Goal: Information Seeking & Learning: Learn about a topic

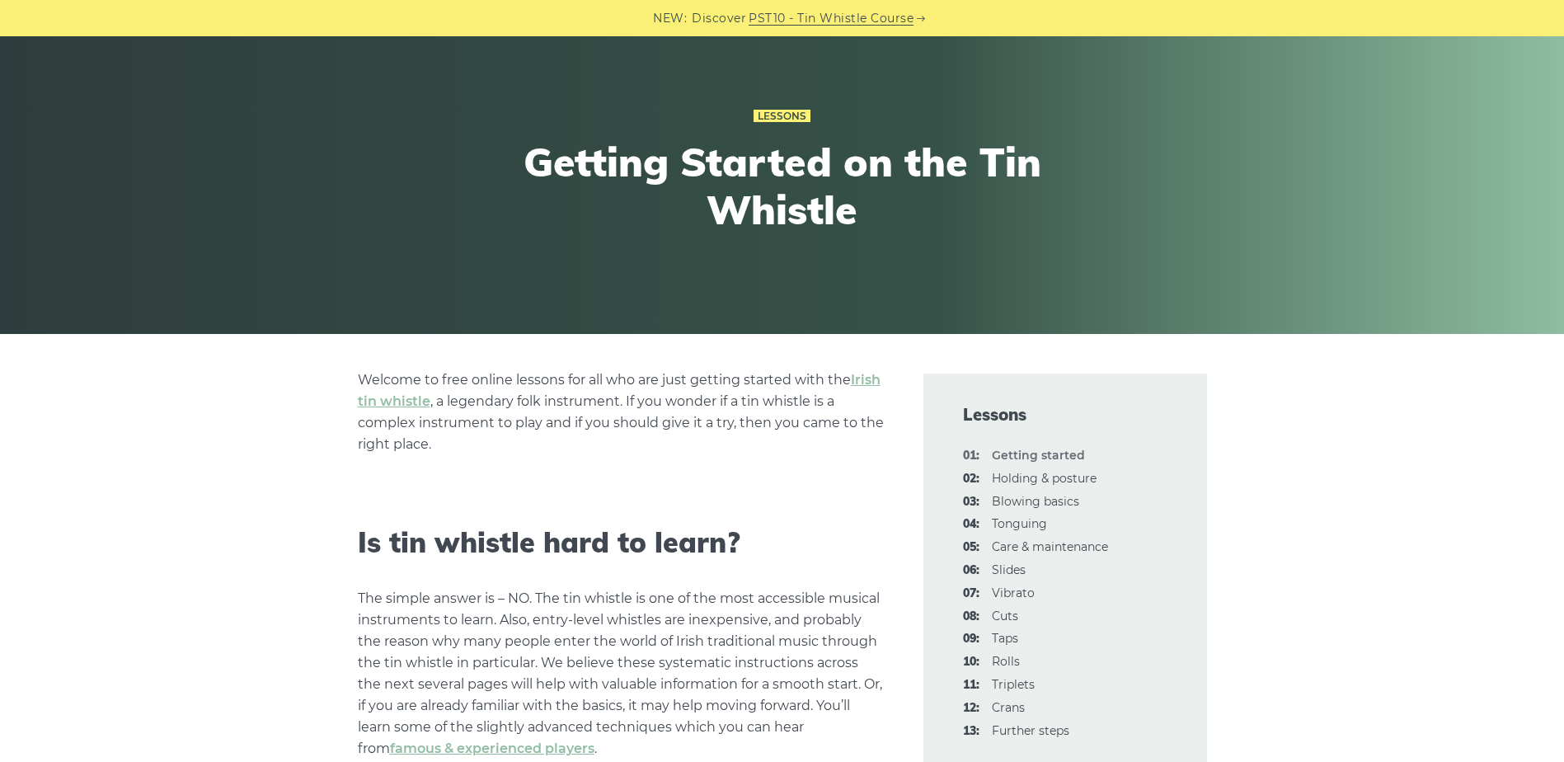
scroll to position [82, 0]
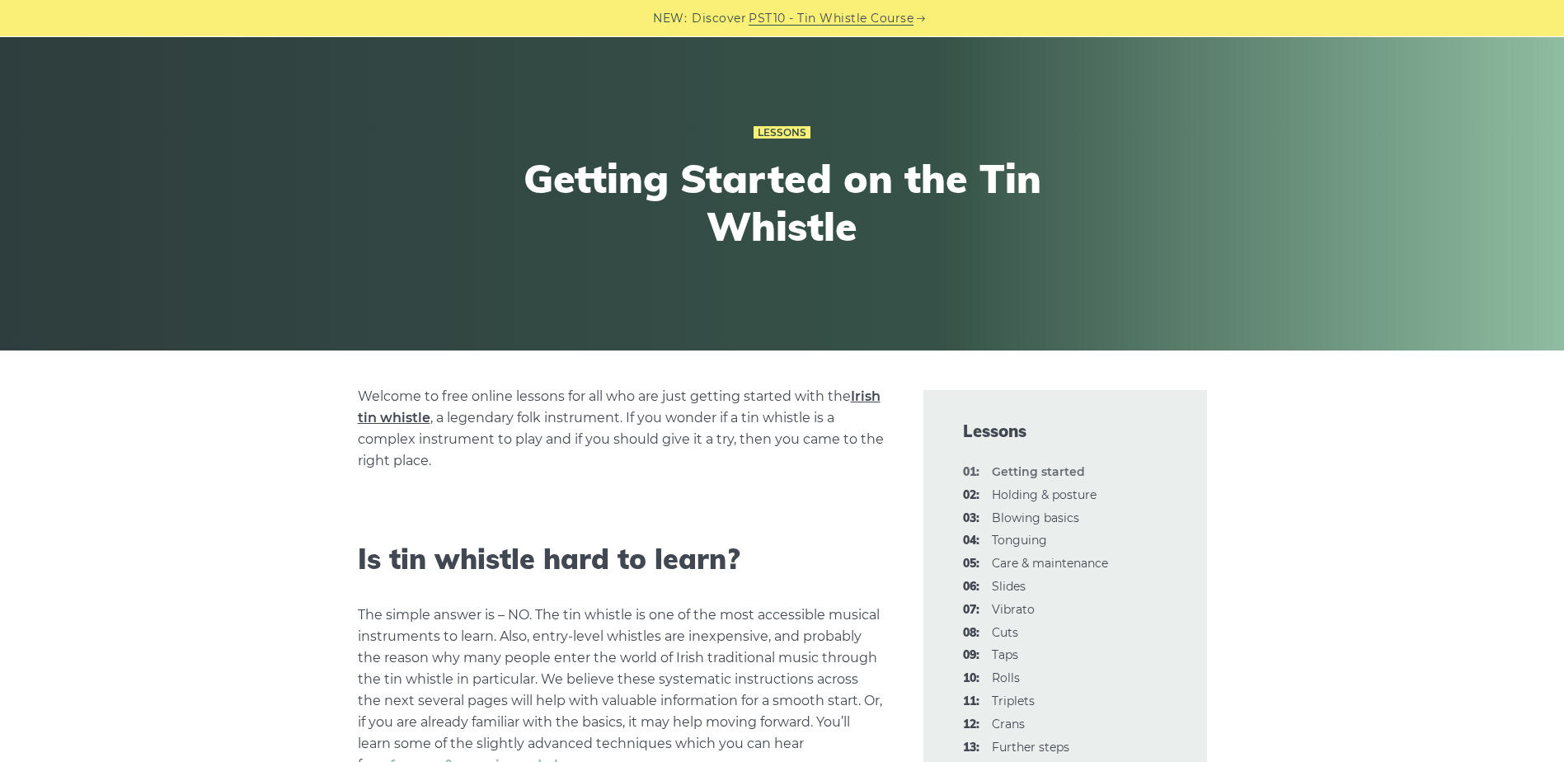
click at [874, 401] on link "Irish tin whistle" at bounding box center [619, 406] width 523 height 37
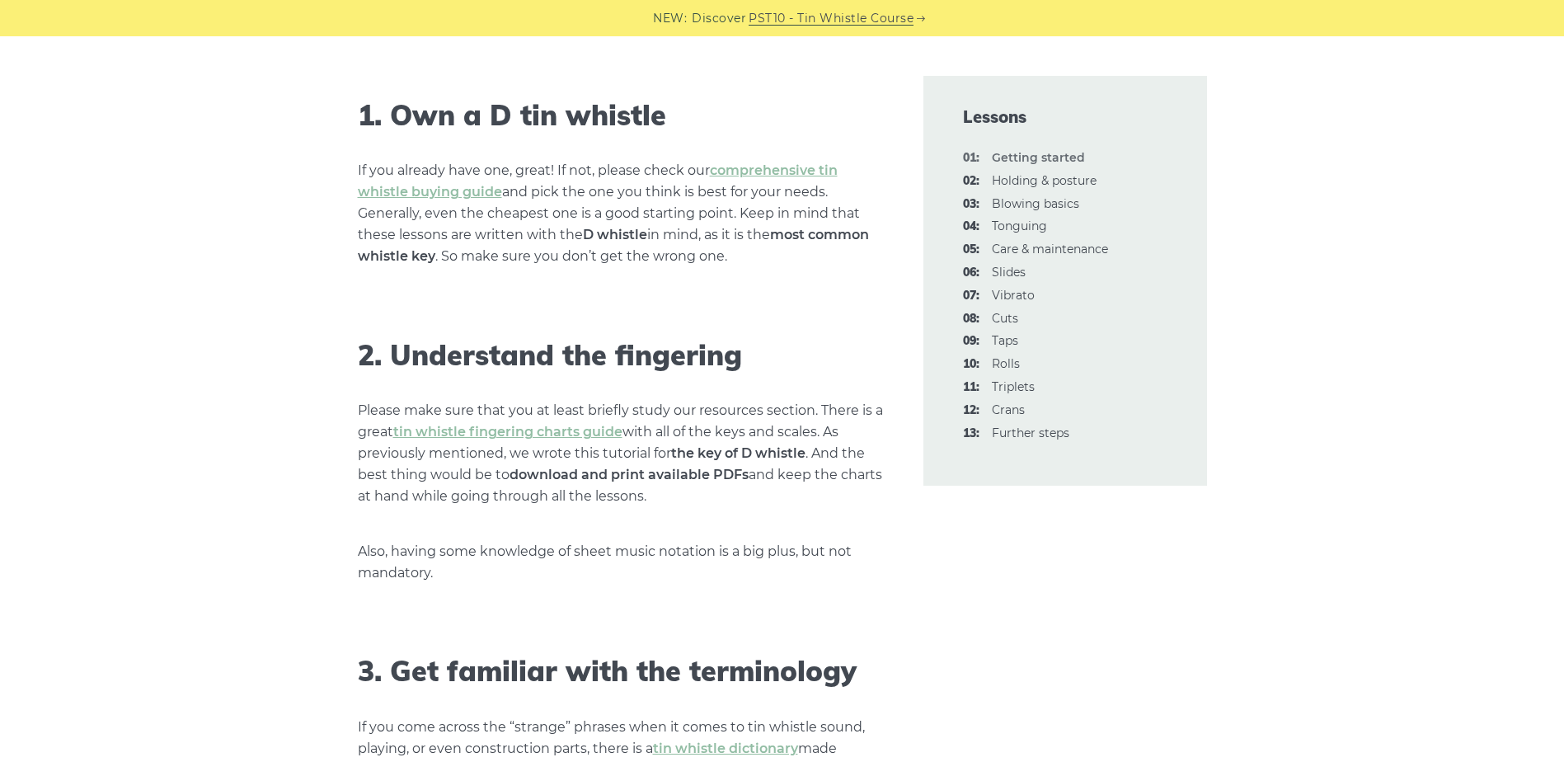
scroll to position [1072, 0]
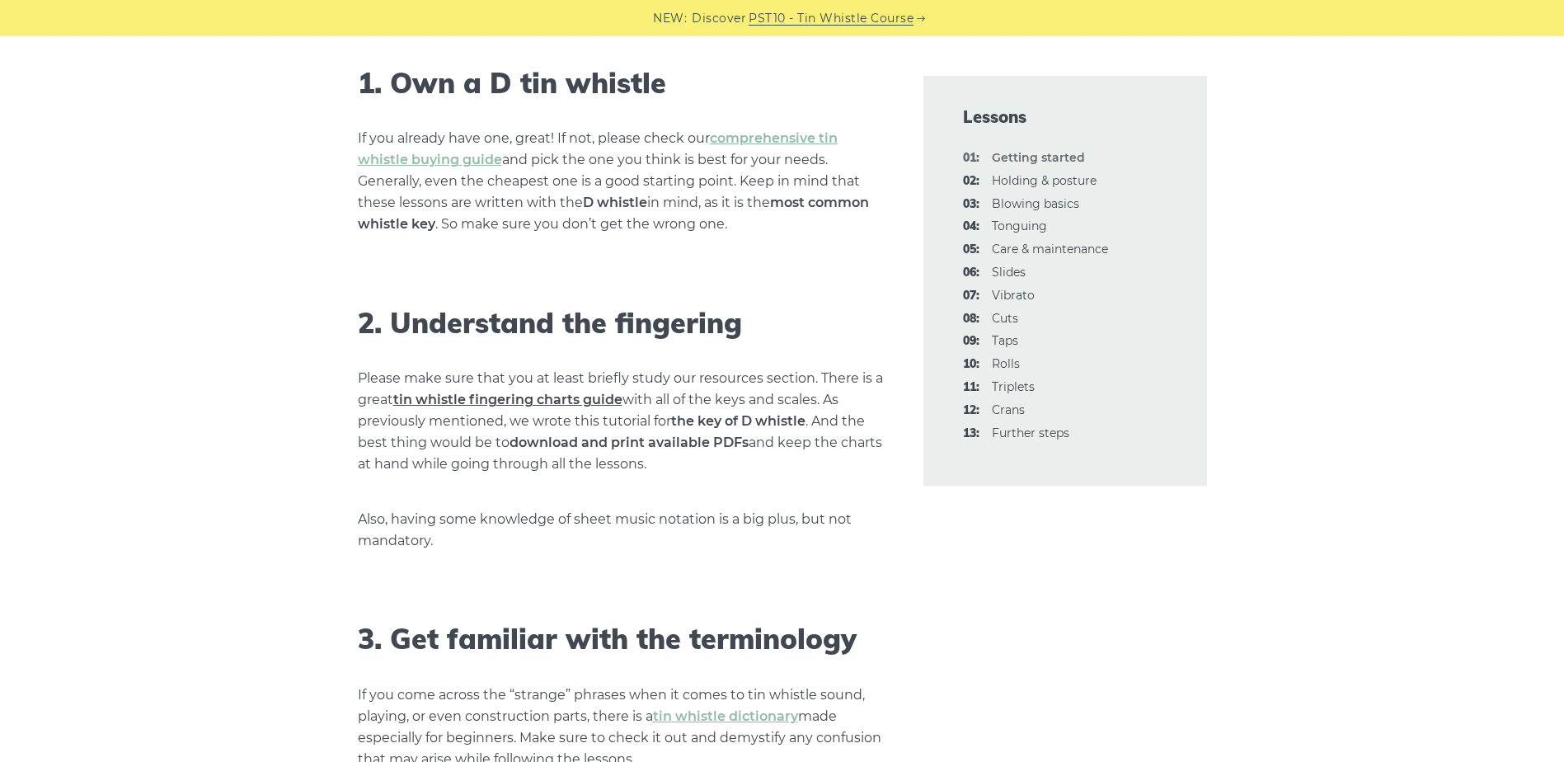
click at [574, 404] on link "tin whistle fingering charts guide" at bounding box center [507, 400] width 229 height 16
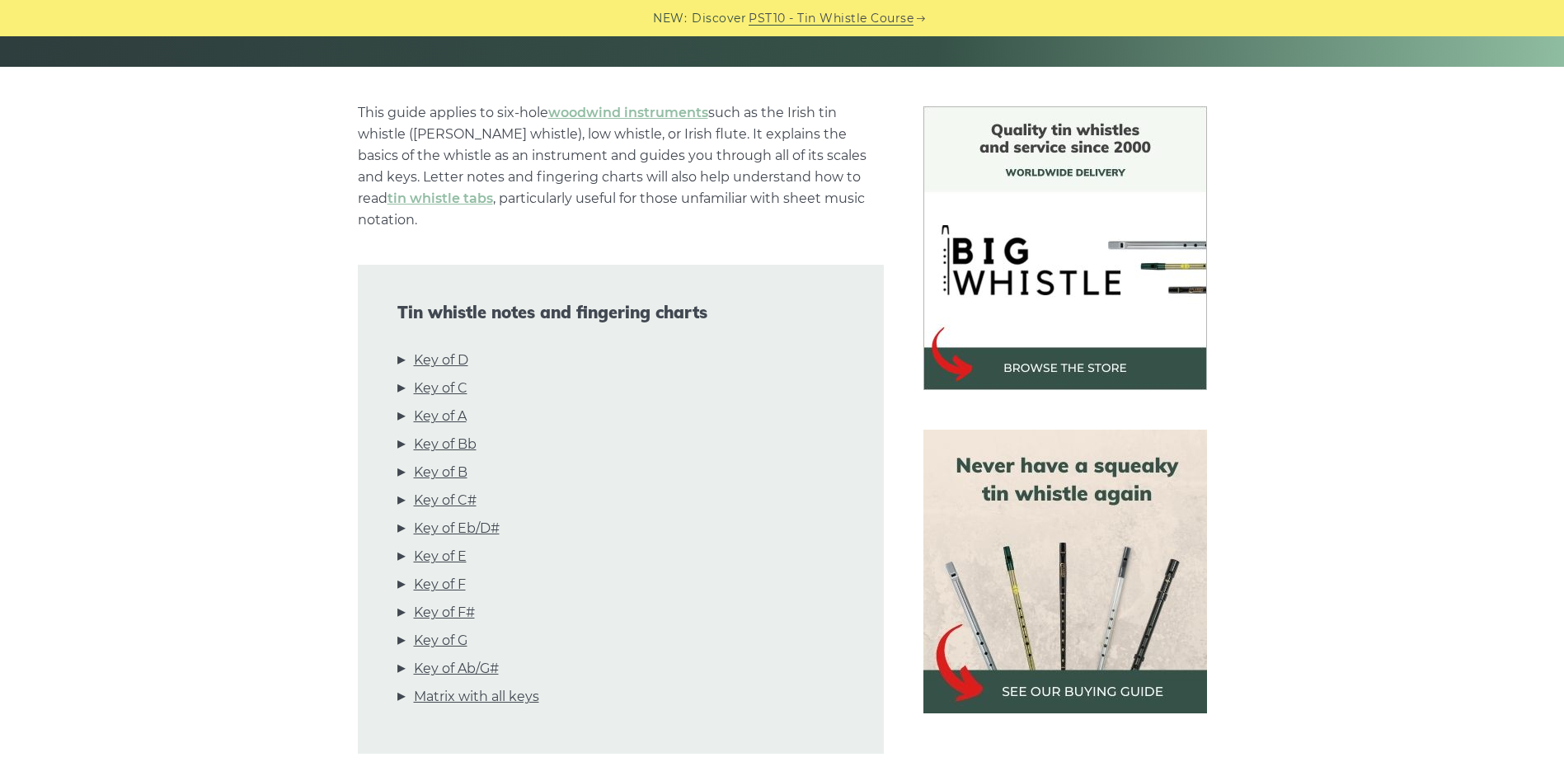
scroll to position [412, 0]
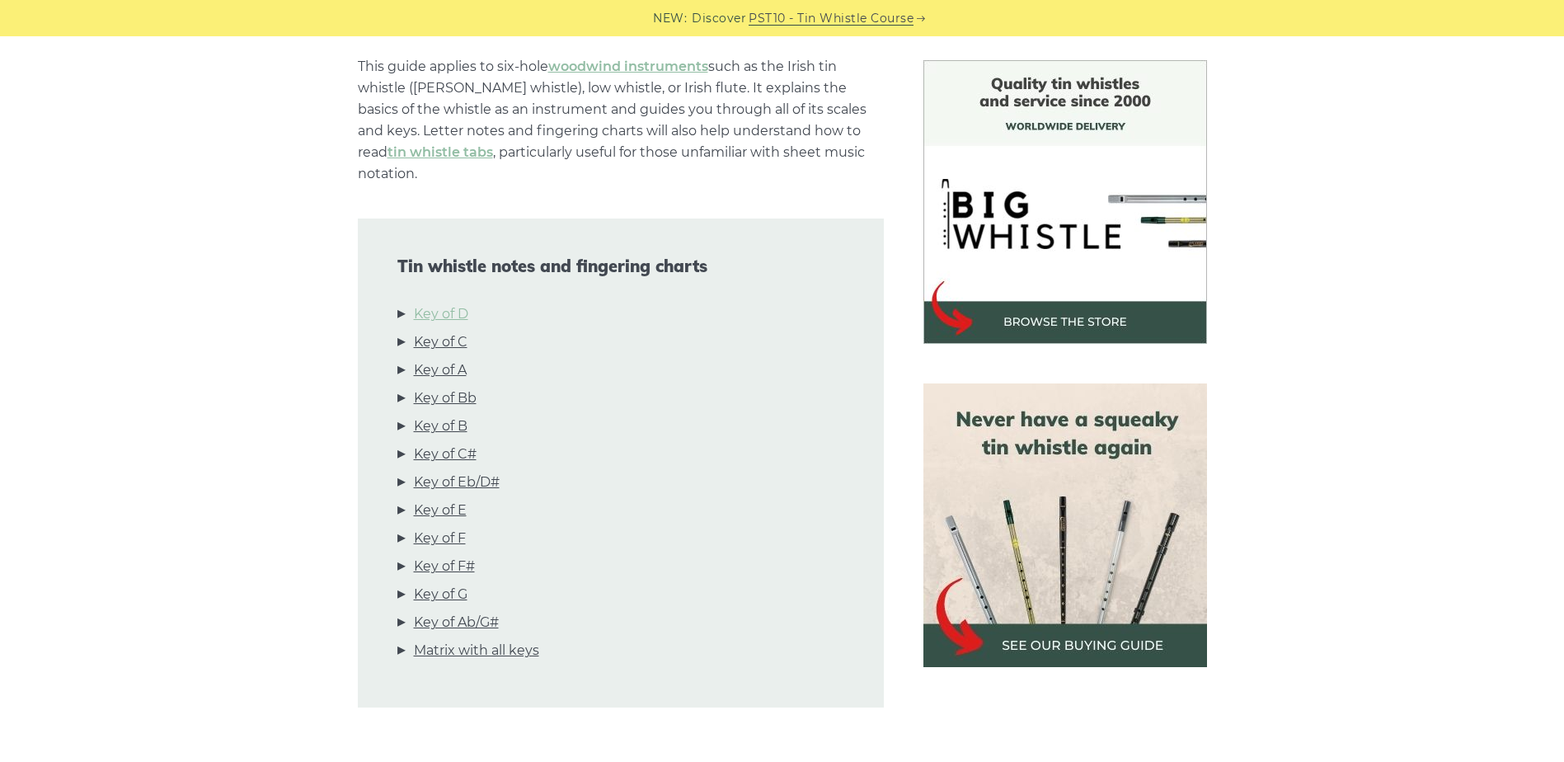
click at [459, 303] on link "Key of D" at bounding box center [441, 313] width 54 height 21
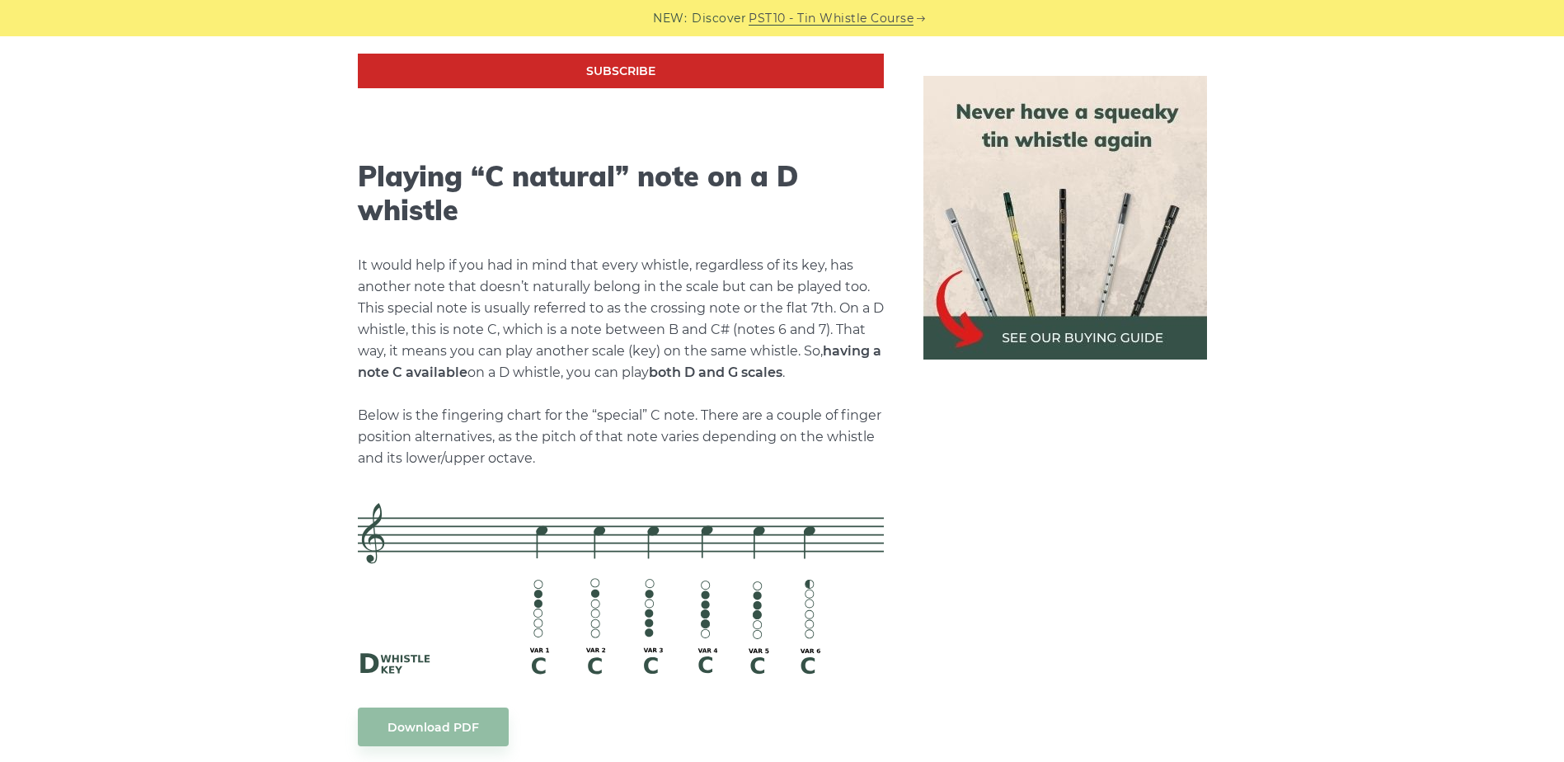
scroll to position [3559, 0]
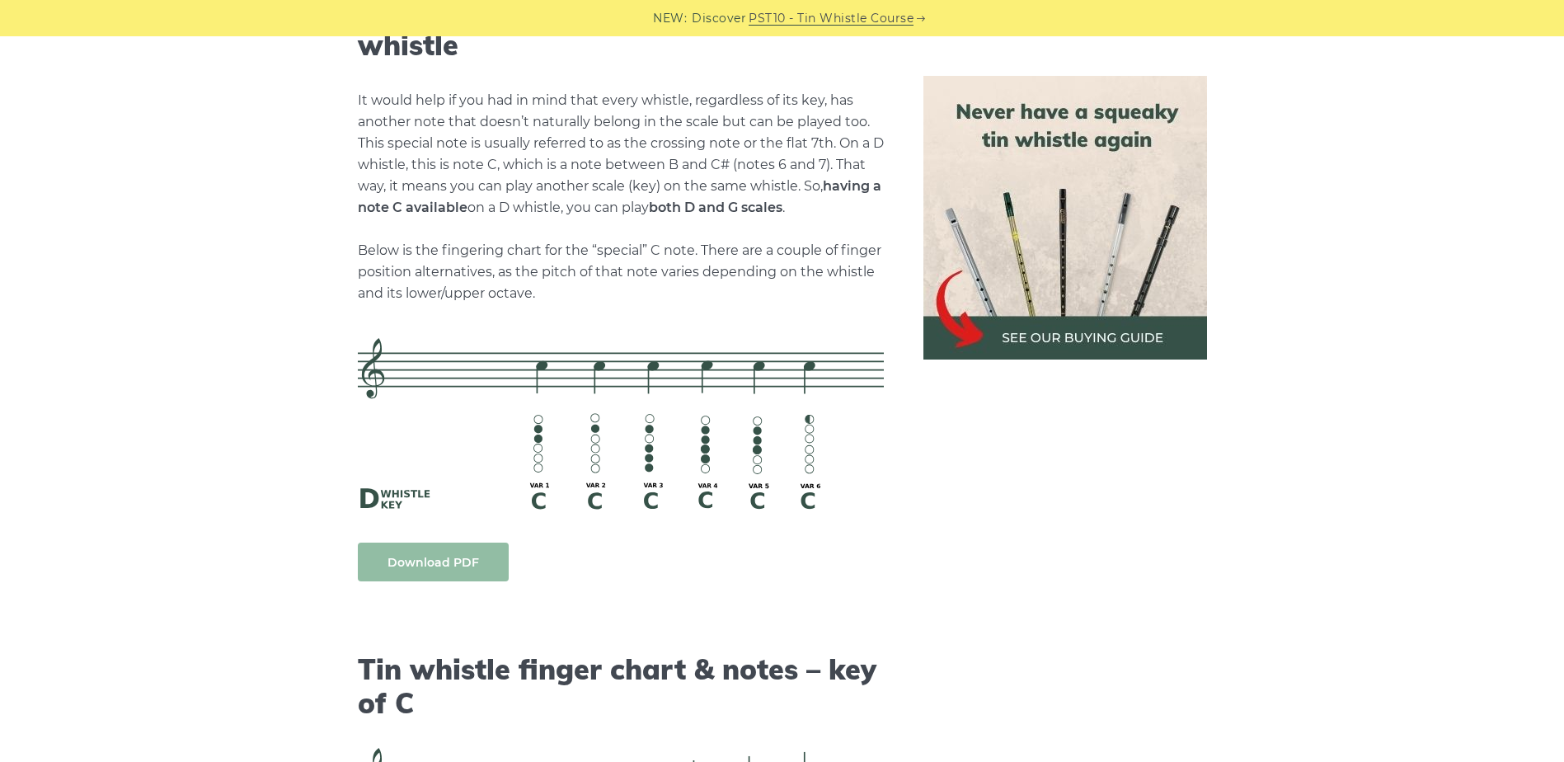
click at [435, 552] on link "Download PDF" at bounding box center [433, 562] width 151 height 39
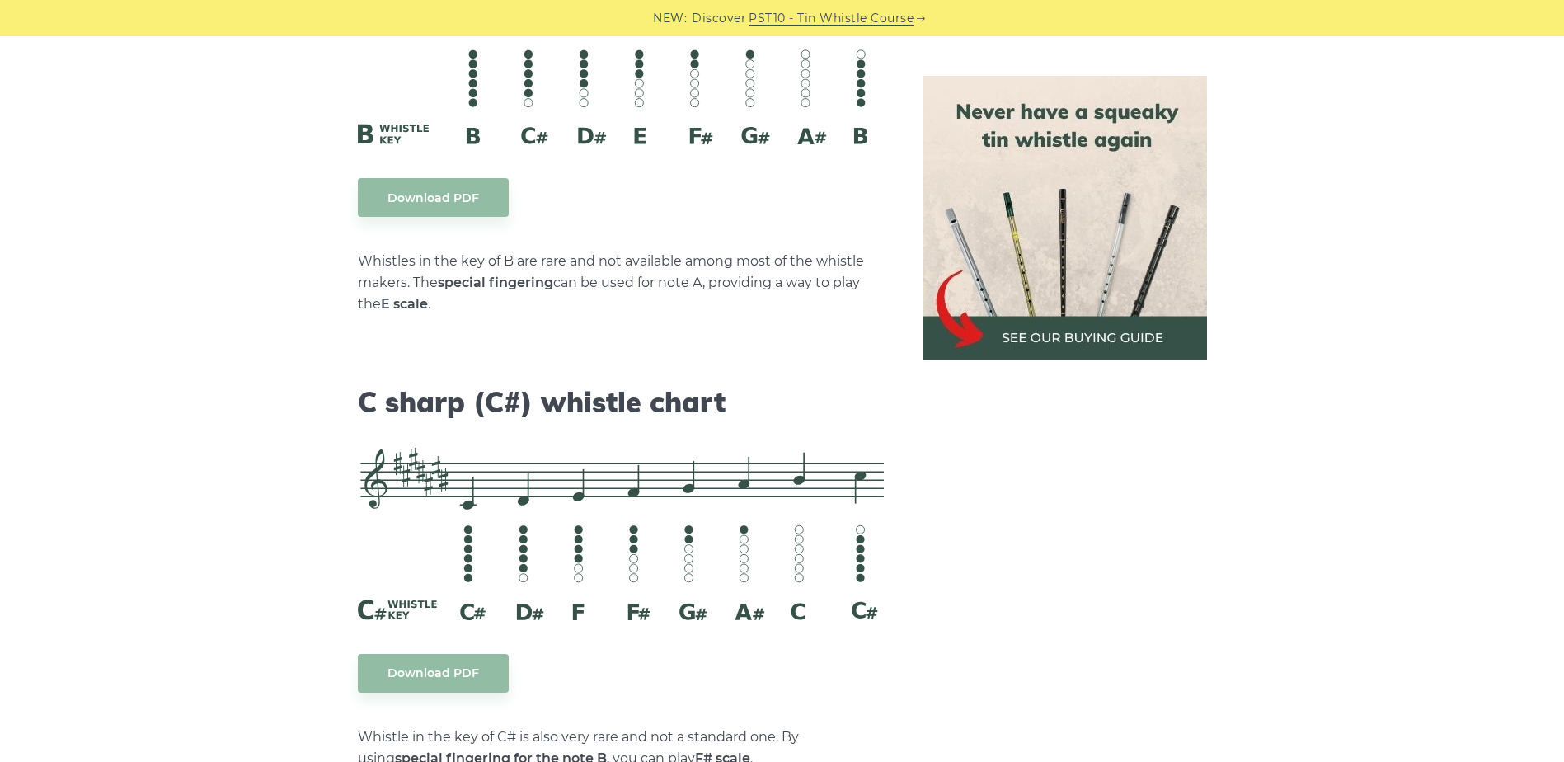
scroll to position [5539, 0]
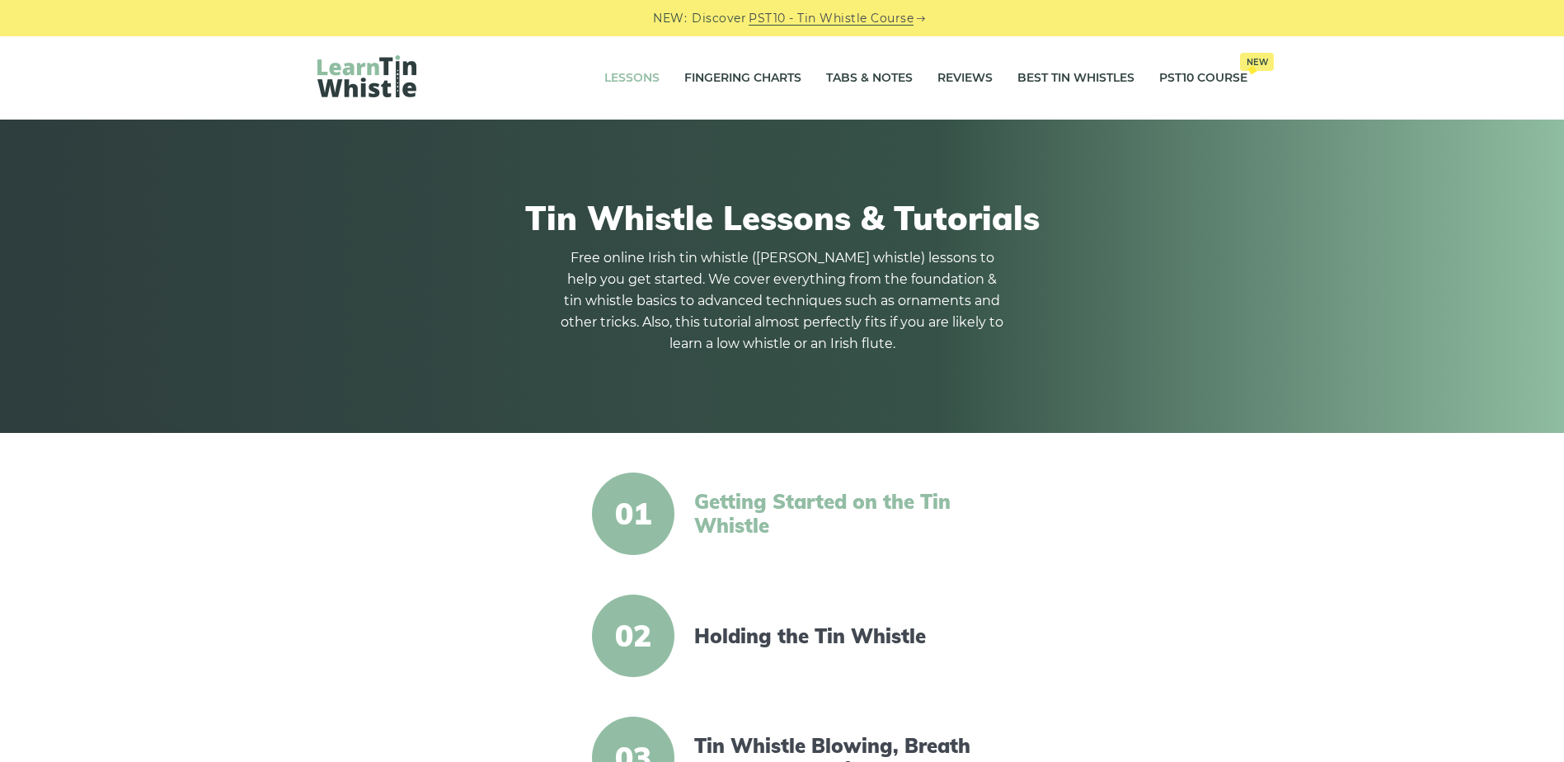
click at [736, 496] on link "Getting Started on the Tin Whistle" at bounding box center [836, 514] width 284 height 48
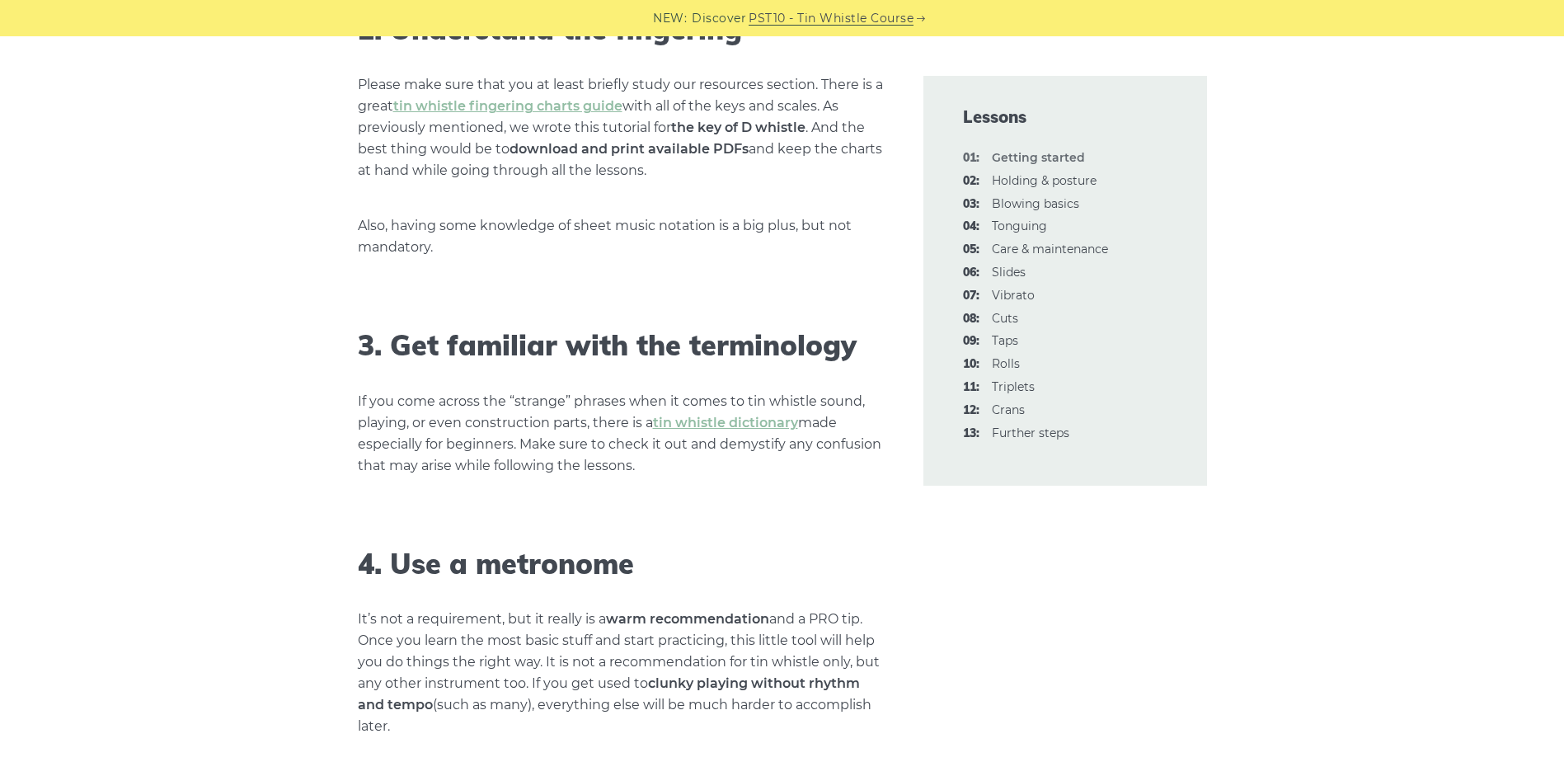
scroll to position [1402, 0]
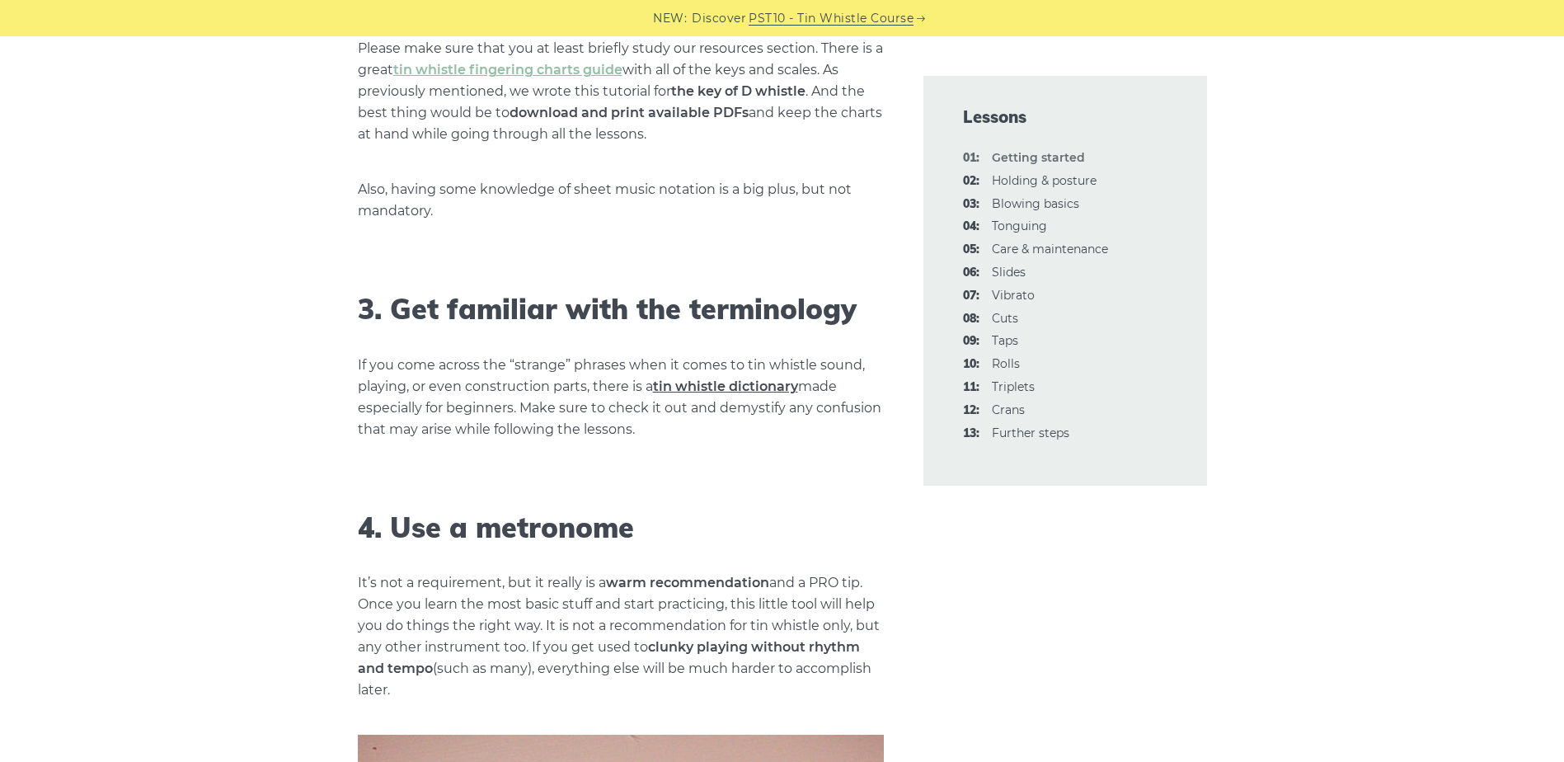
click at [723, 381] on link "tin whistle dictionary" at bounding box center [725, 387] width 145 height 16
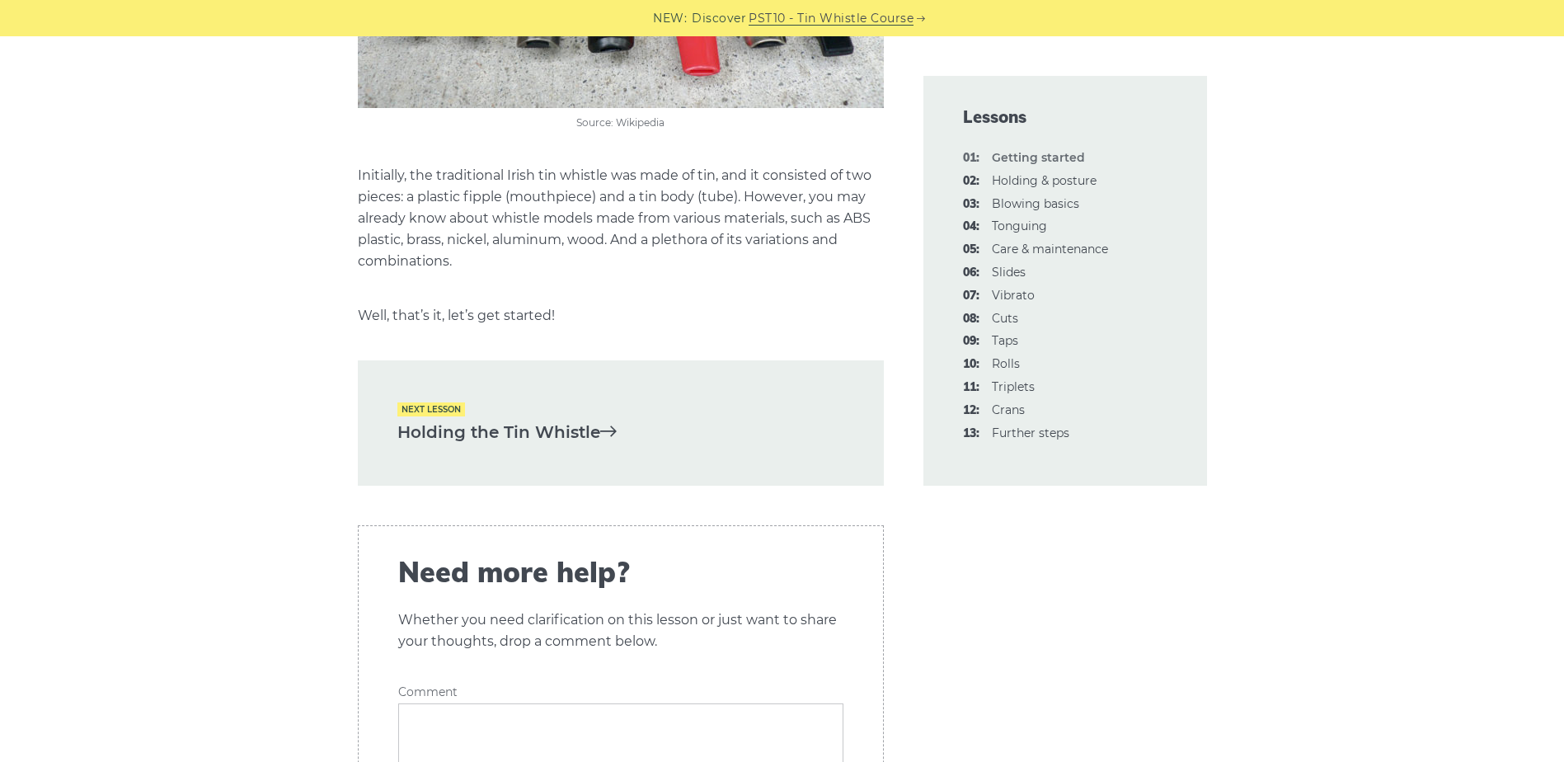
scroll to position [3381, 0]
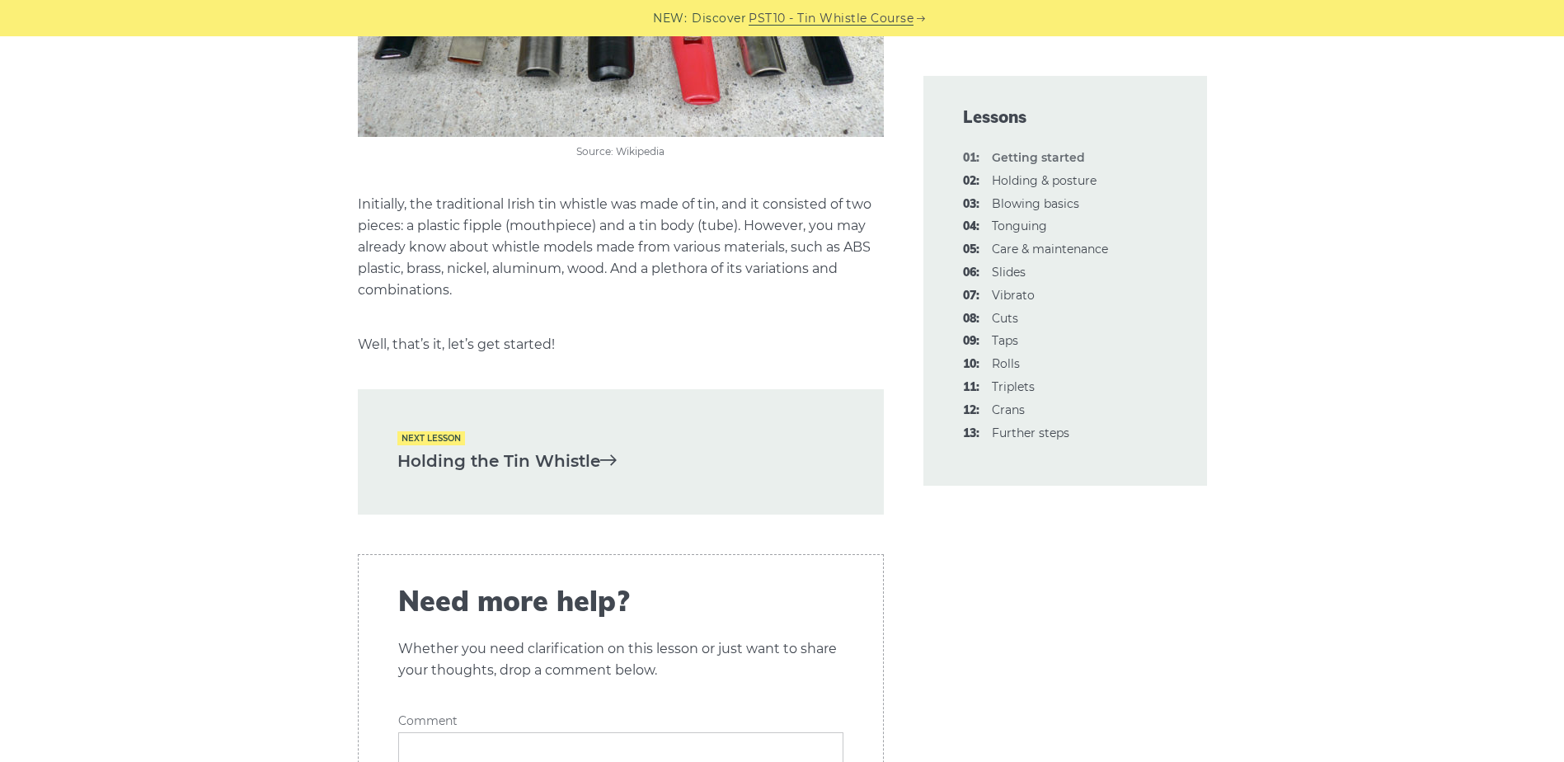
click at [582, 448] on link "Holding the Tin Whistle" at bounding box center [621, 461] width 447 height 27
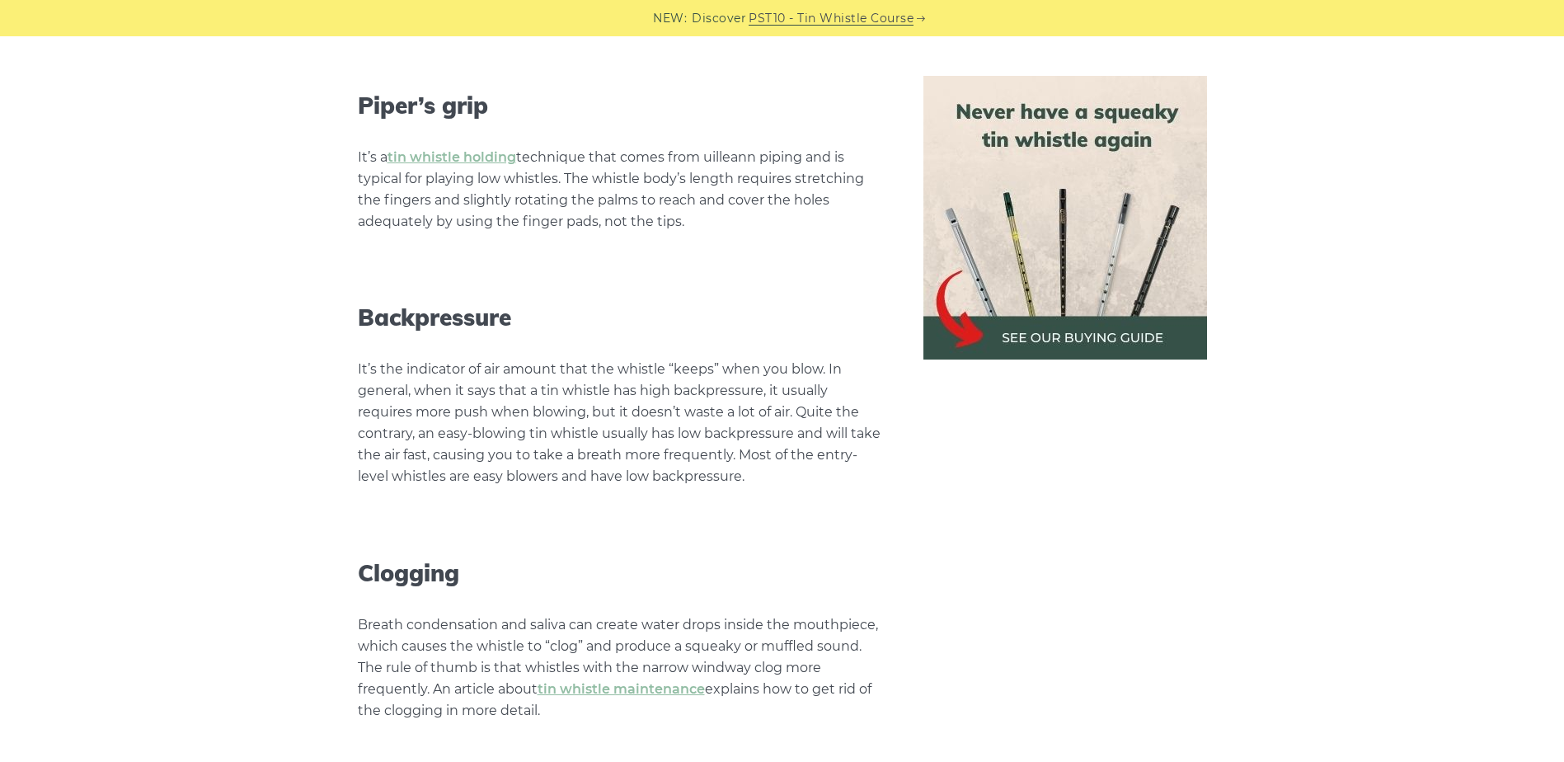
scroll to position [6103, 0]
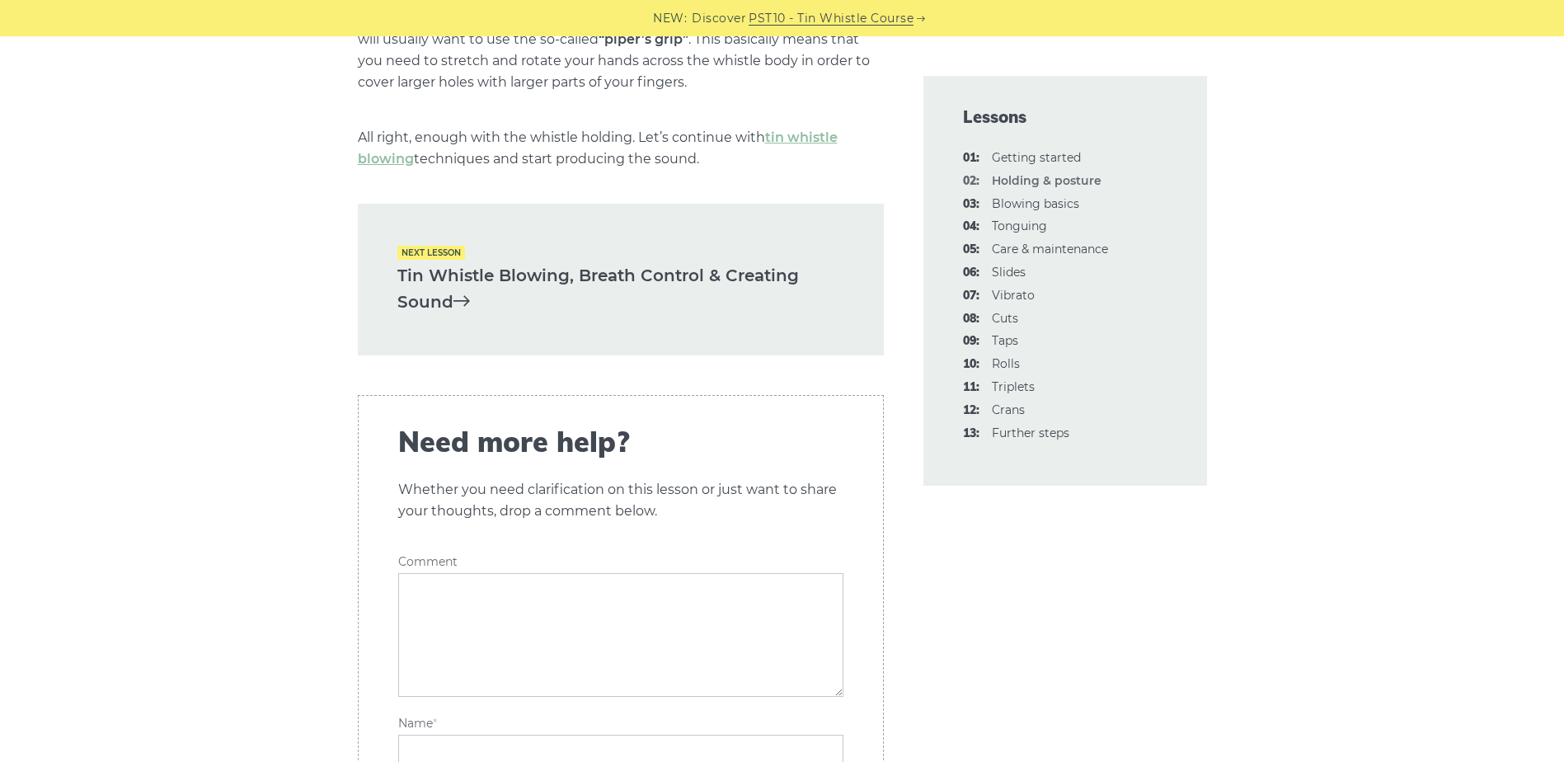
scroll to position [2474, 0]
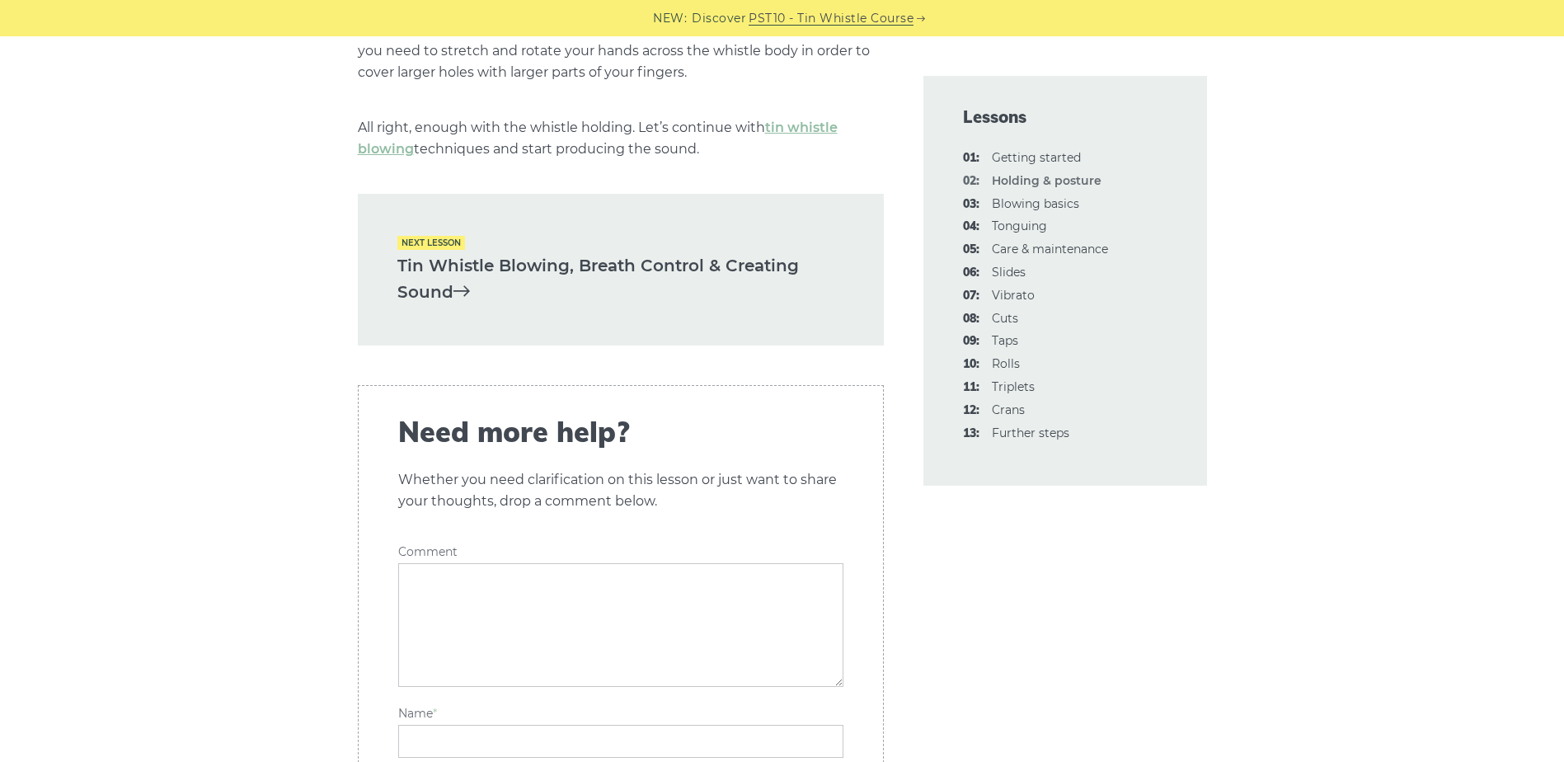
click at [446, 288] on link "Tin Whistle Blowing, Breath Control & Creating Sound" at bounding box center [621, 279] width 447 height 54
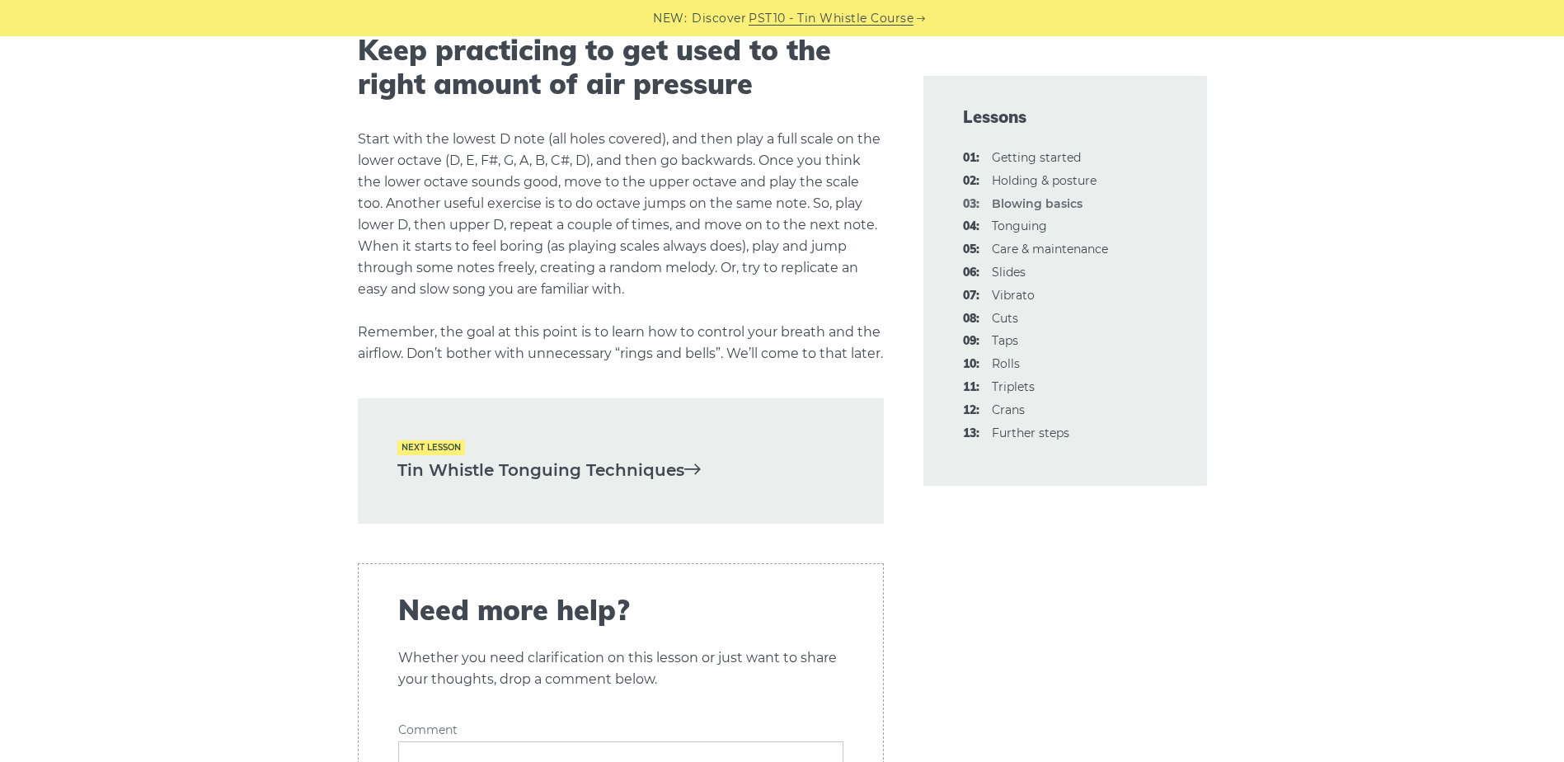
scroll to position [3134, 0]
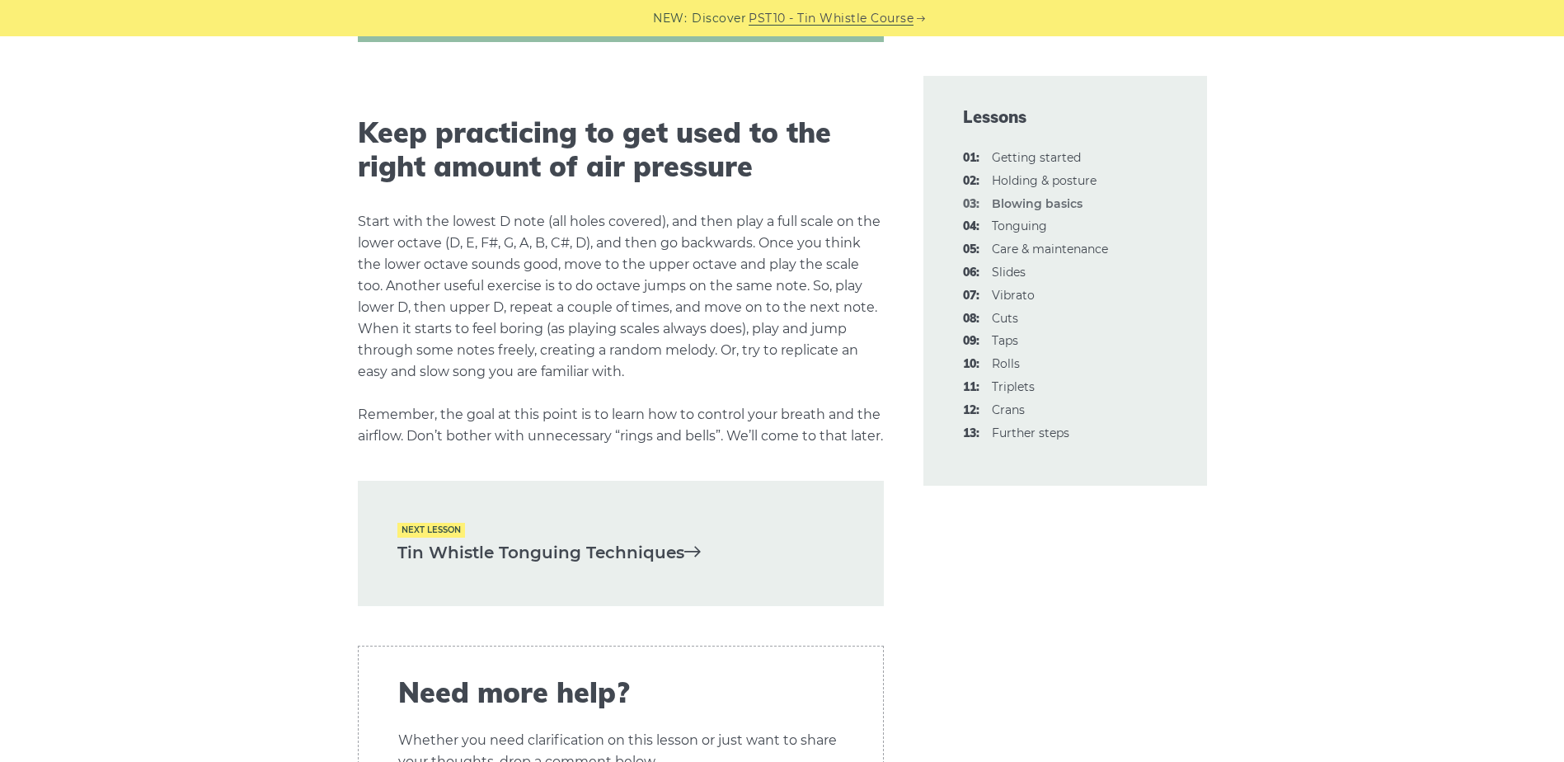
click at [617, 567] on link "Tin Whistle Tonguing Techniques" at bounding box center [621, 552] width 447 height 27
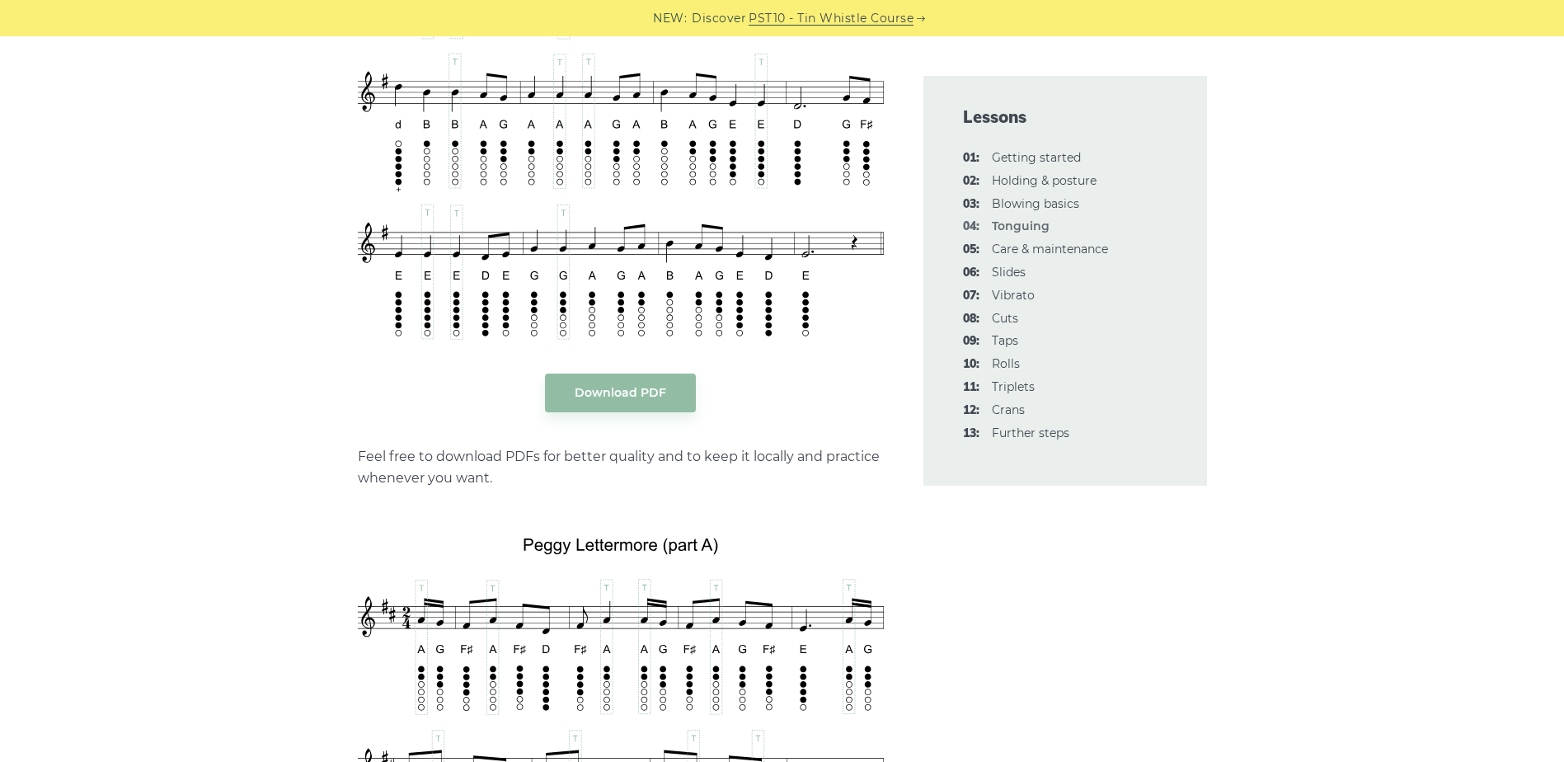
scroll to position [3216, 0]
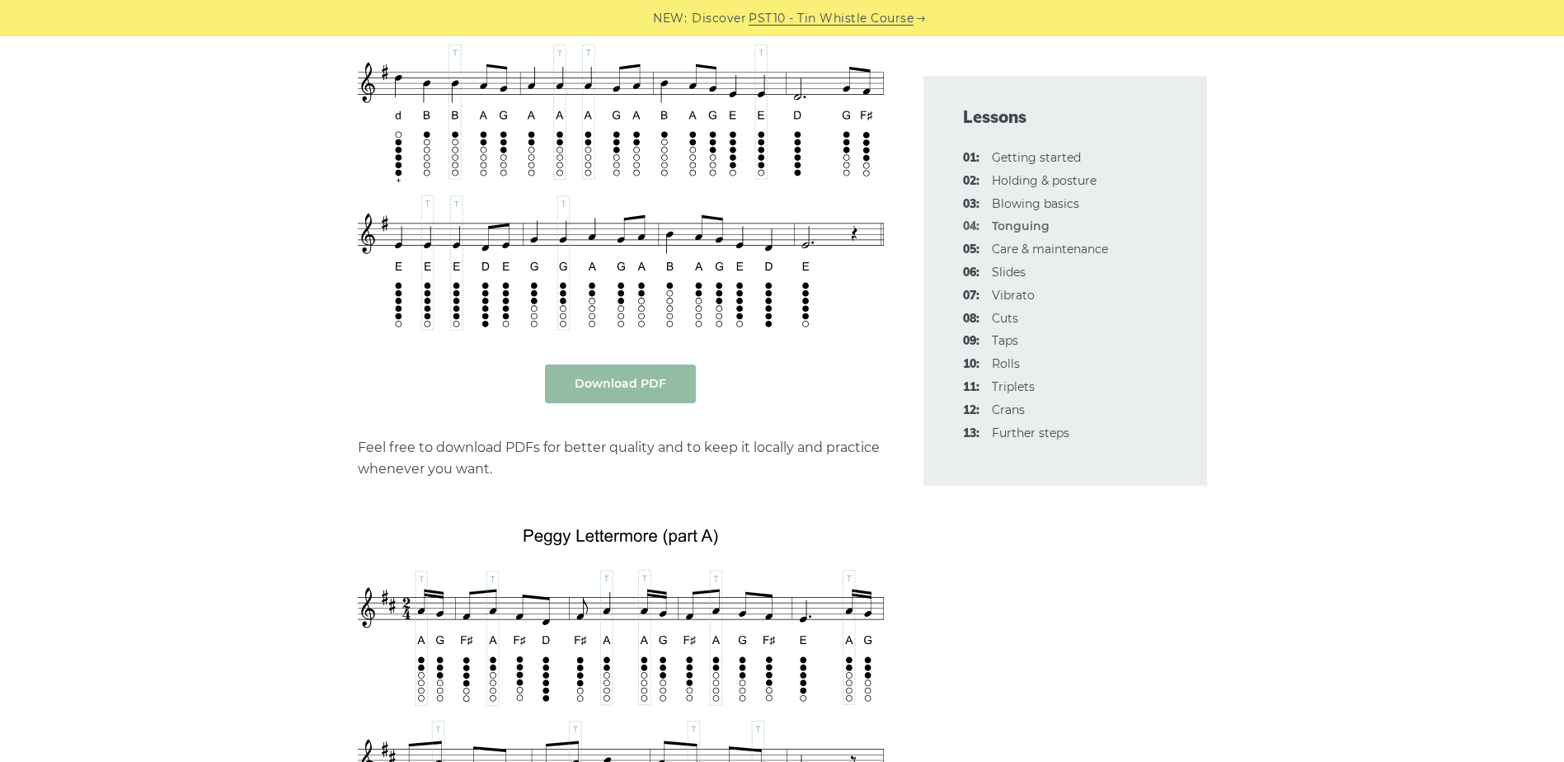
click at [640, 382] on link "Download PDF" at bounding box center [620, 384] width 151 height 39
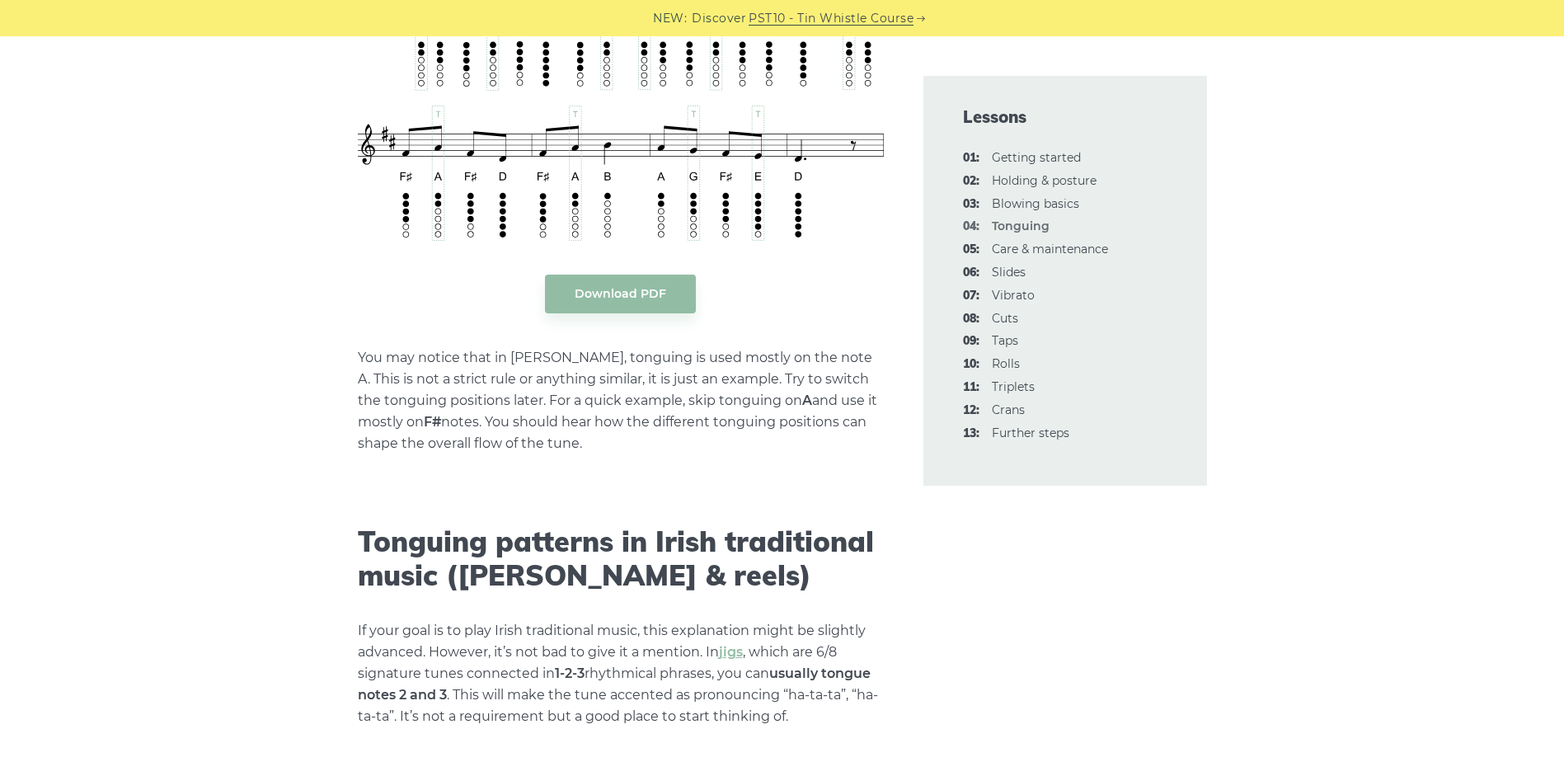
scroll to position [3876, 0]
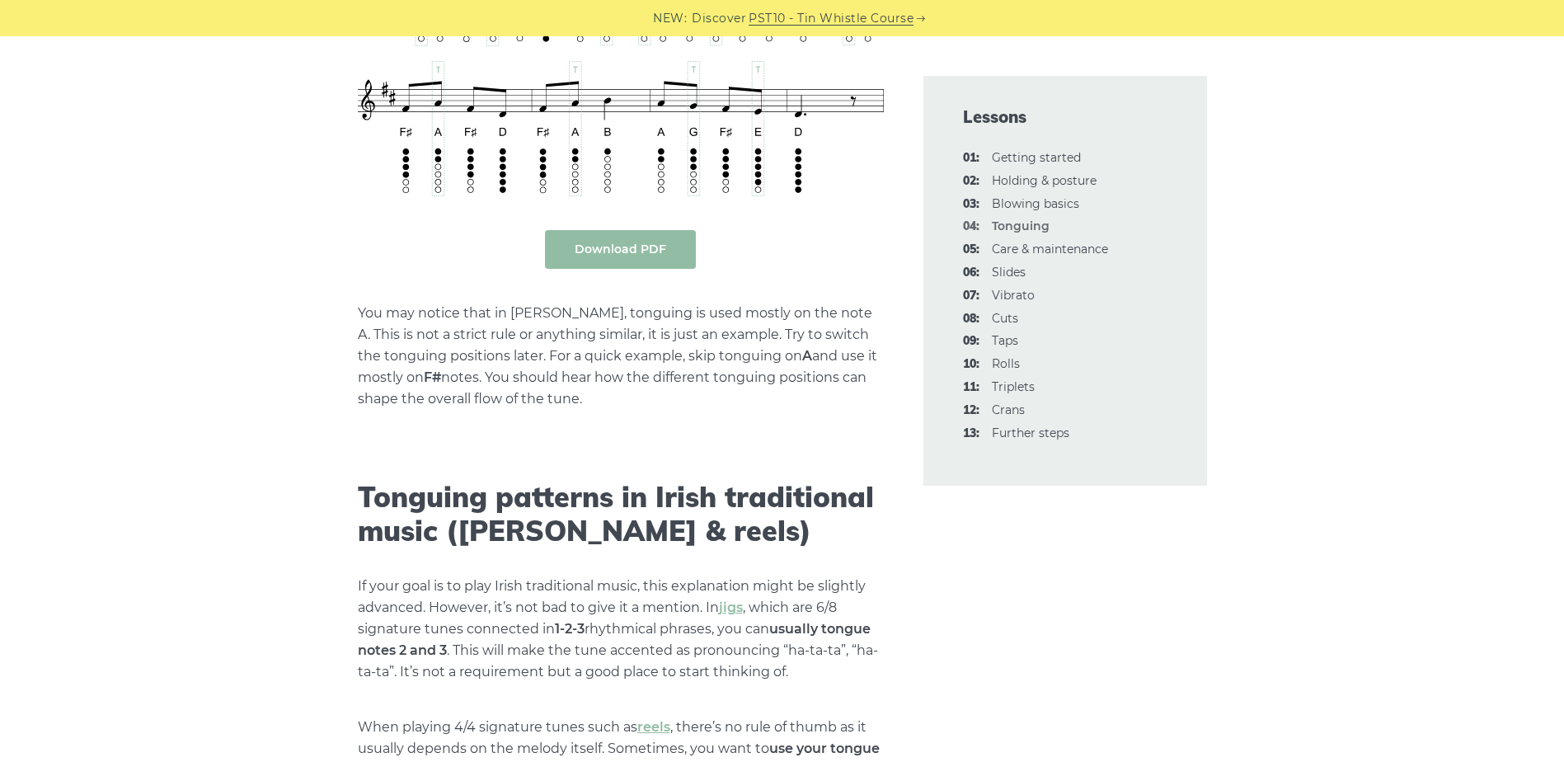
click at [604, 253] on link "Download PDF" at bounding box center [620, 249] width 151 height 39
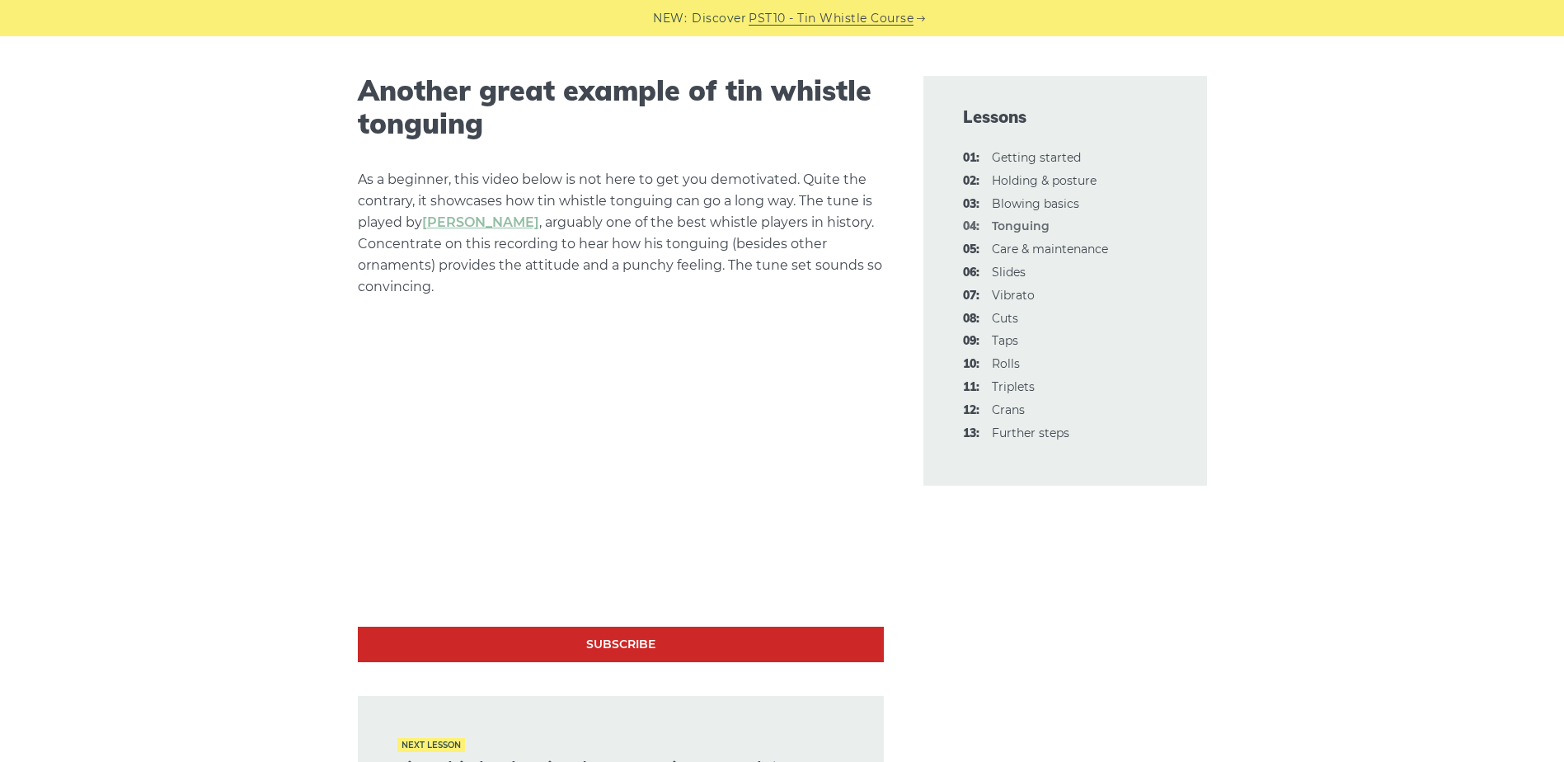
scroll to position [4866, 0]
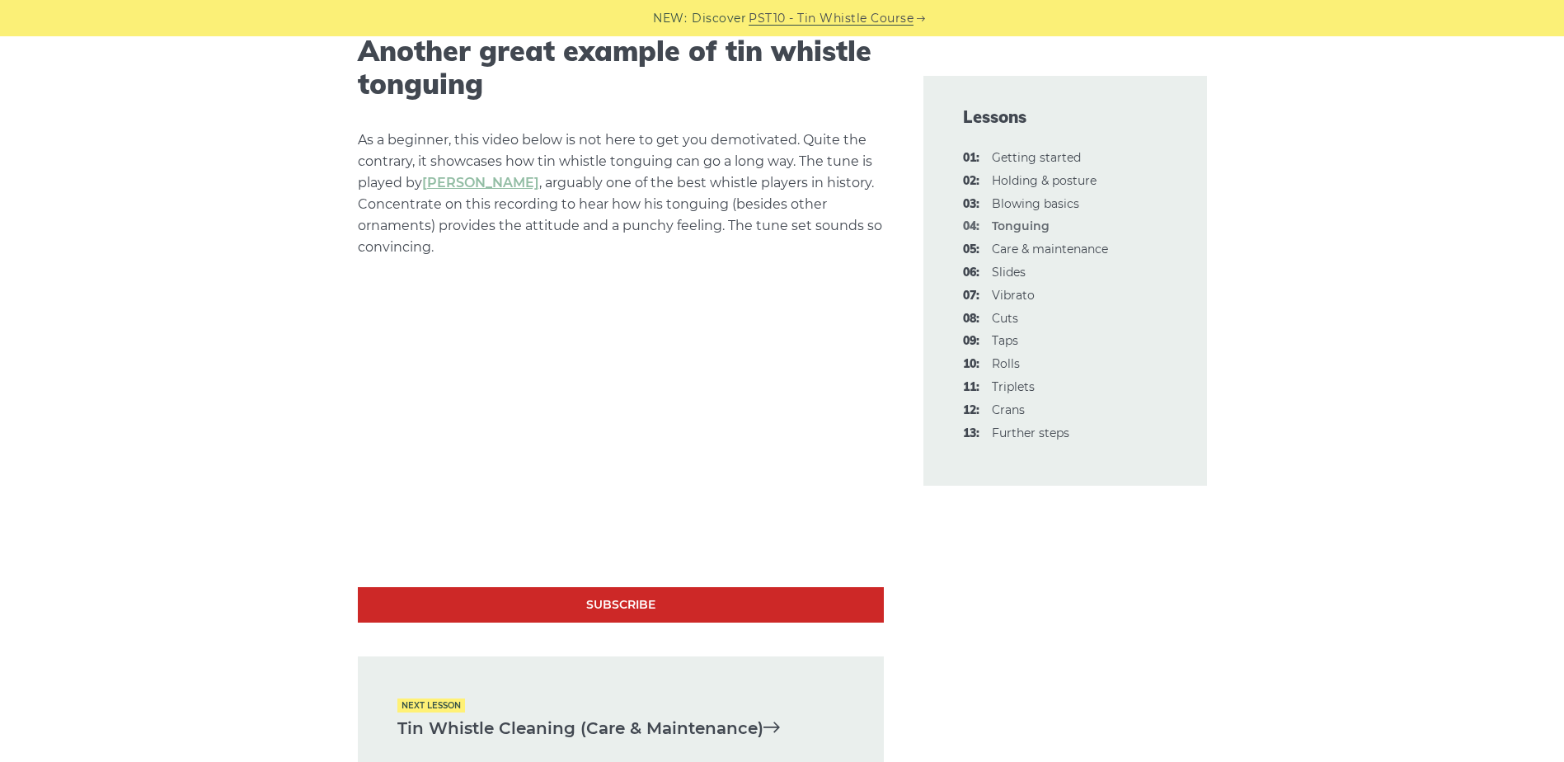
click at [668, 730] on link "Tin Whistle Cleaning (Care & Maintenance)" at bounding box center [621, 728] width 447 height 27
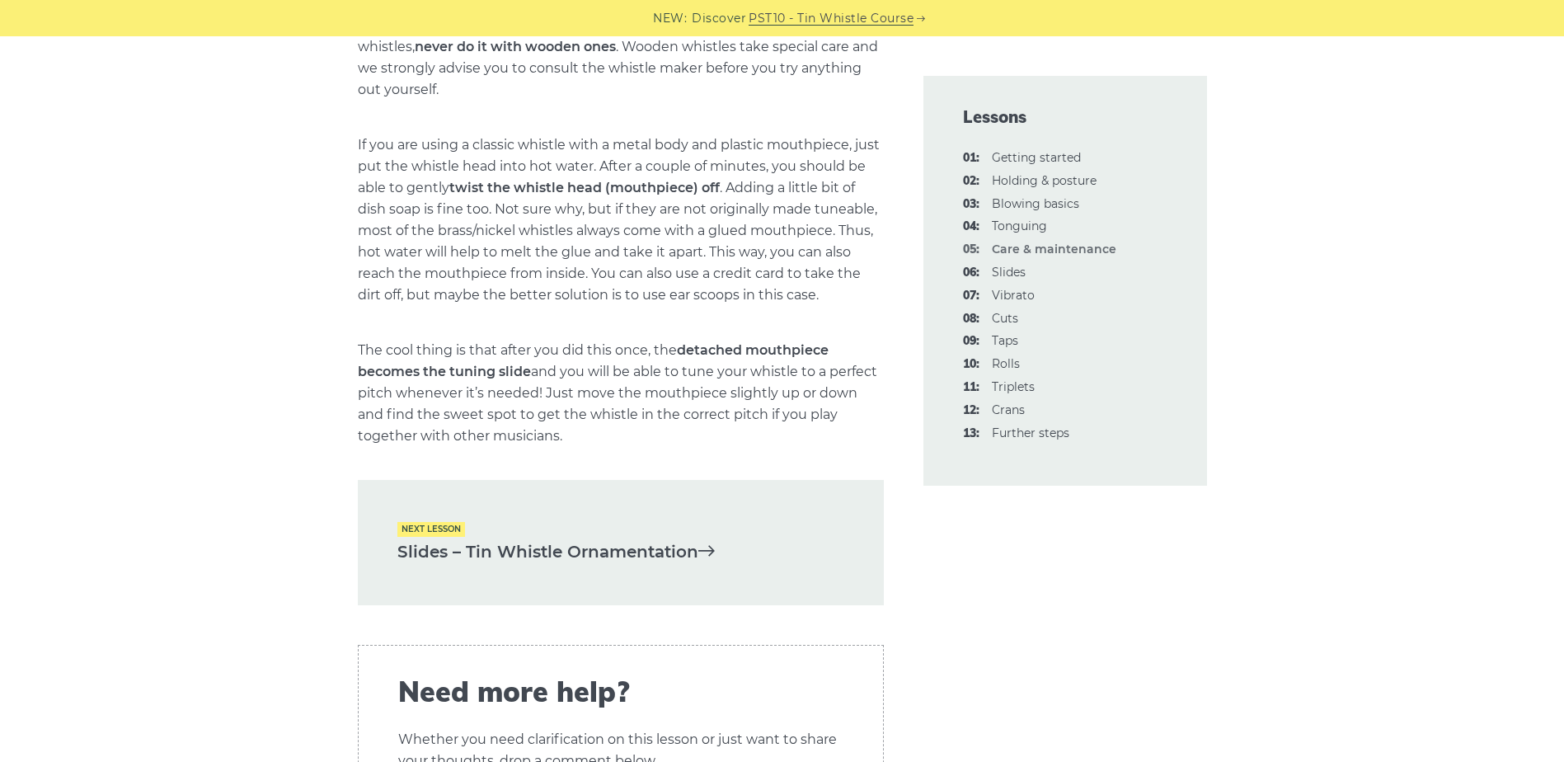
scroll to position [2309, 0]
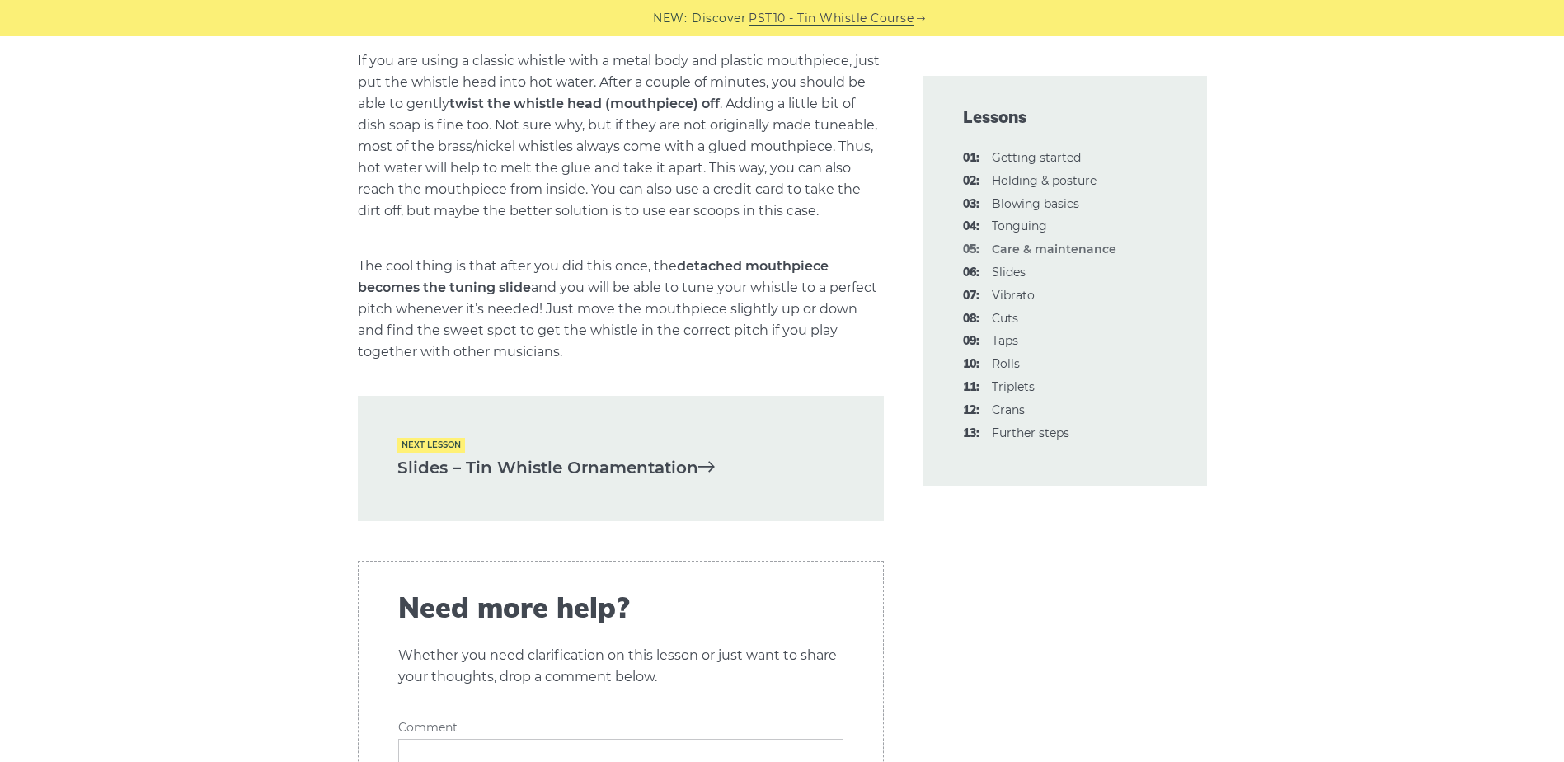
click at [711, 474] on icon at bounding box center [707, 466] width 16 height 16
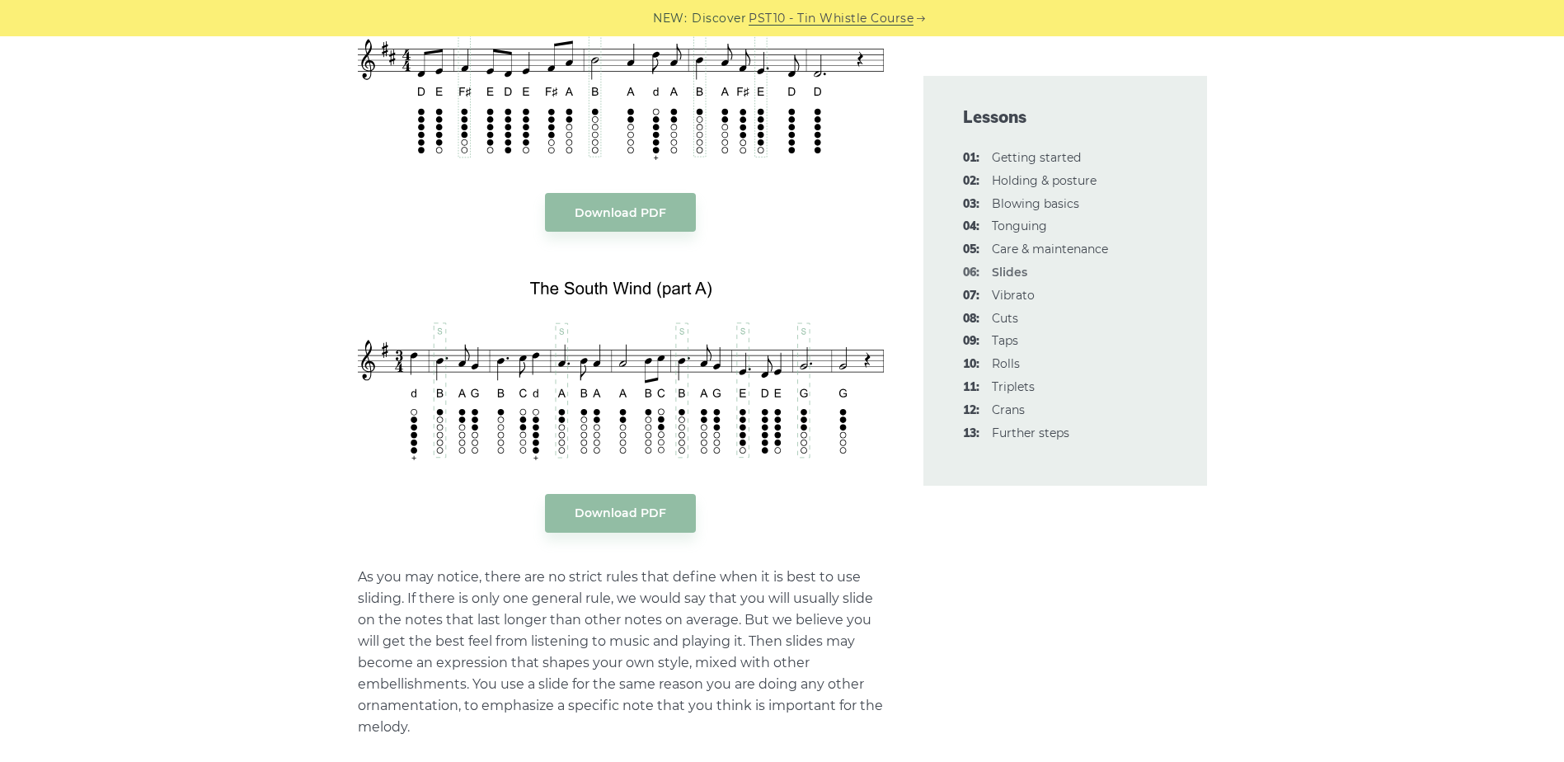
scroll to position [1979, 0]
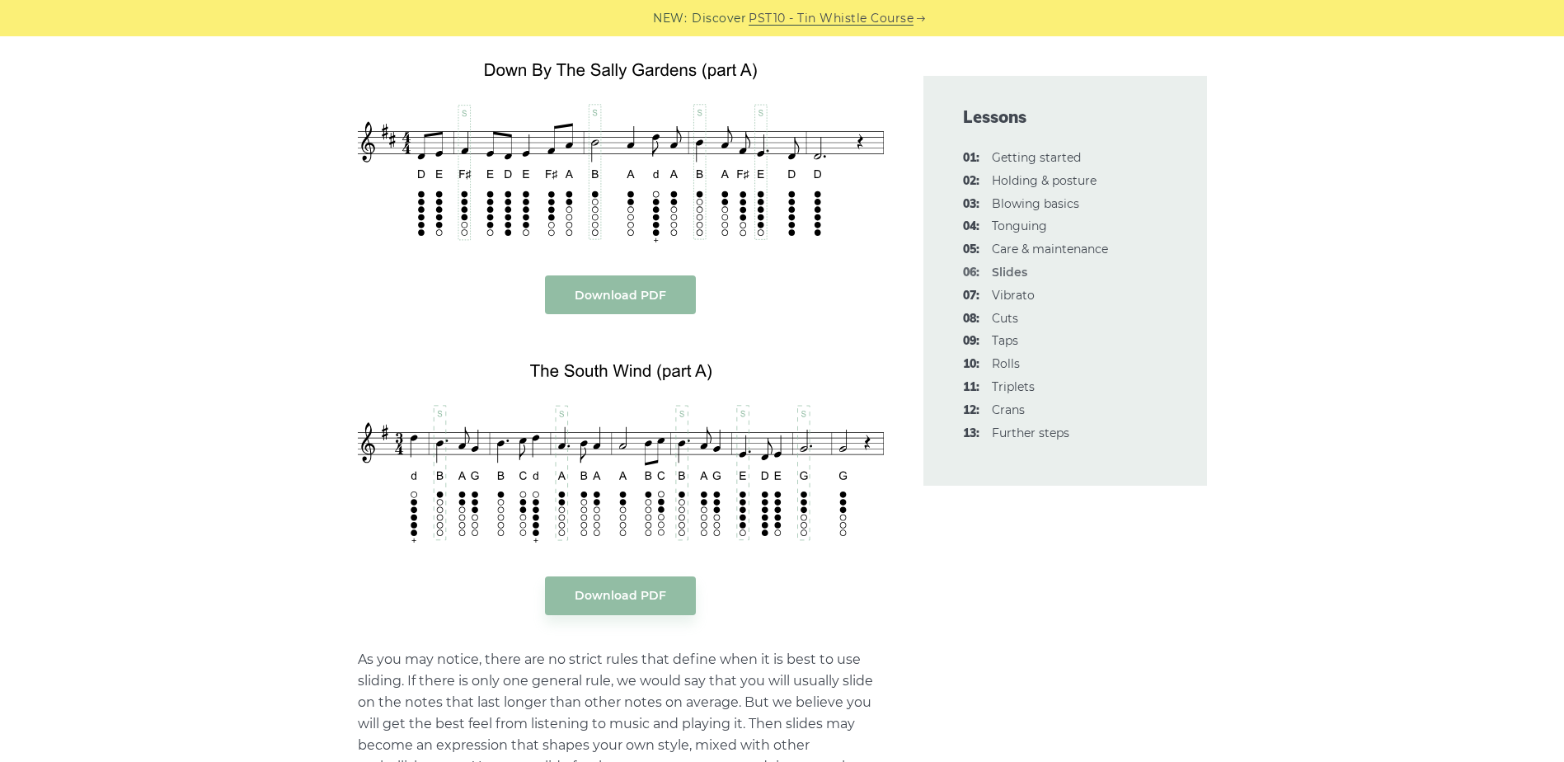
click at [661, 304] on link "Download PDF" at bounding box center [620, 294] width 151 height 39
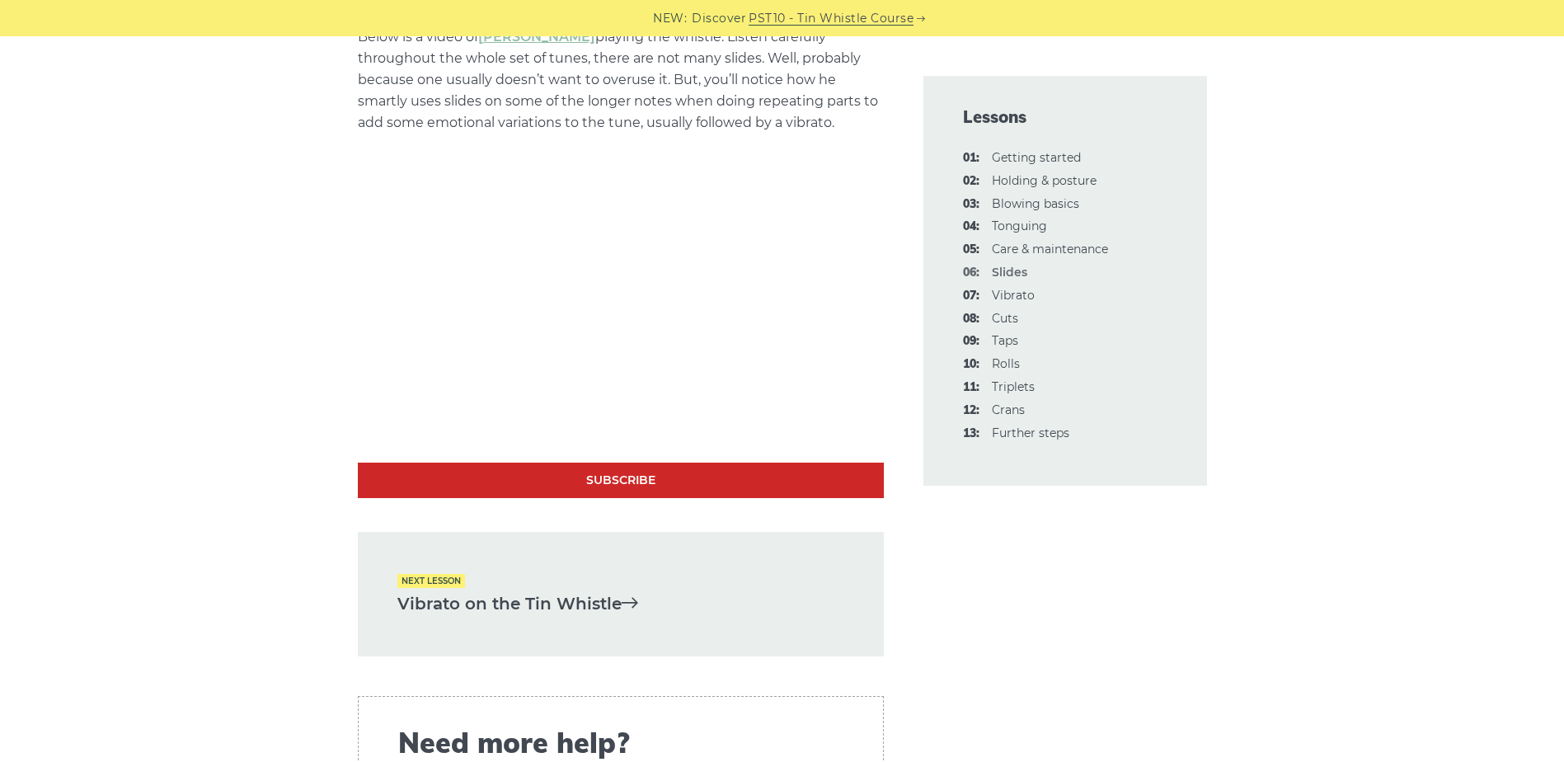
scroll to position [3464, 0]
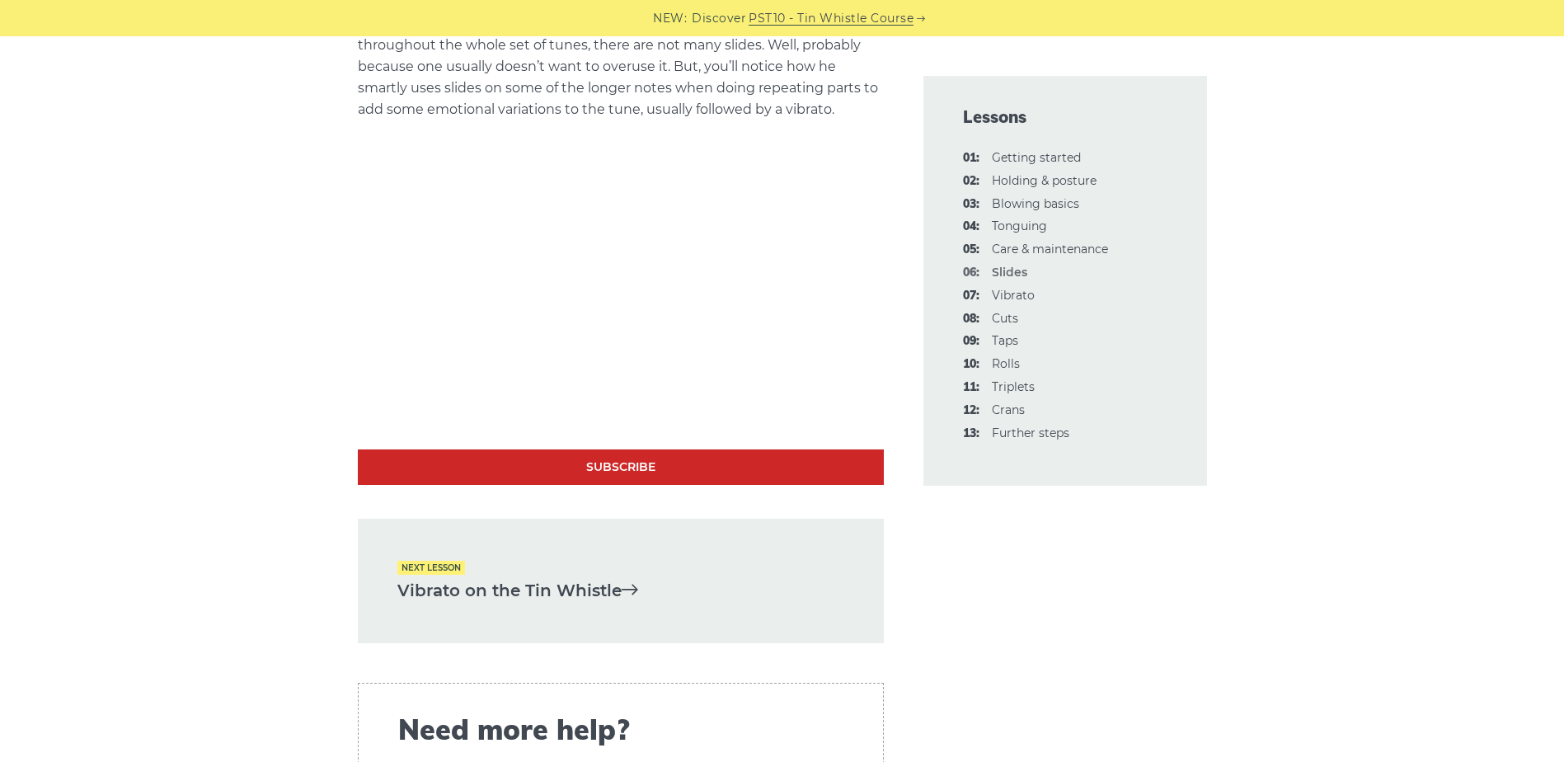
click at [608, 593] on link "Vibrato on the Tin Whistle" at bounding box center [621, 590] width 447 height 27
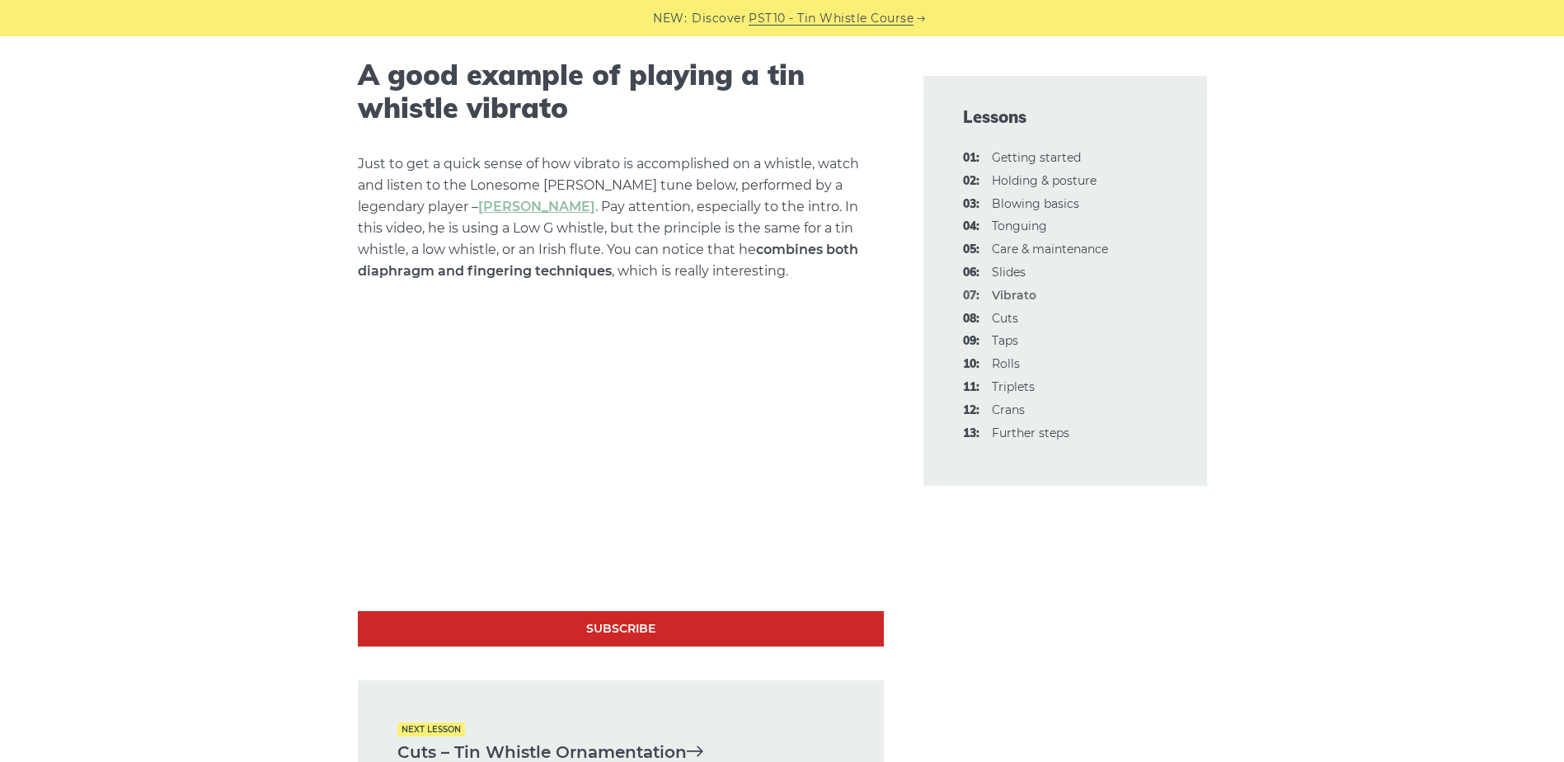
scroll to position [4371, 0]
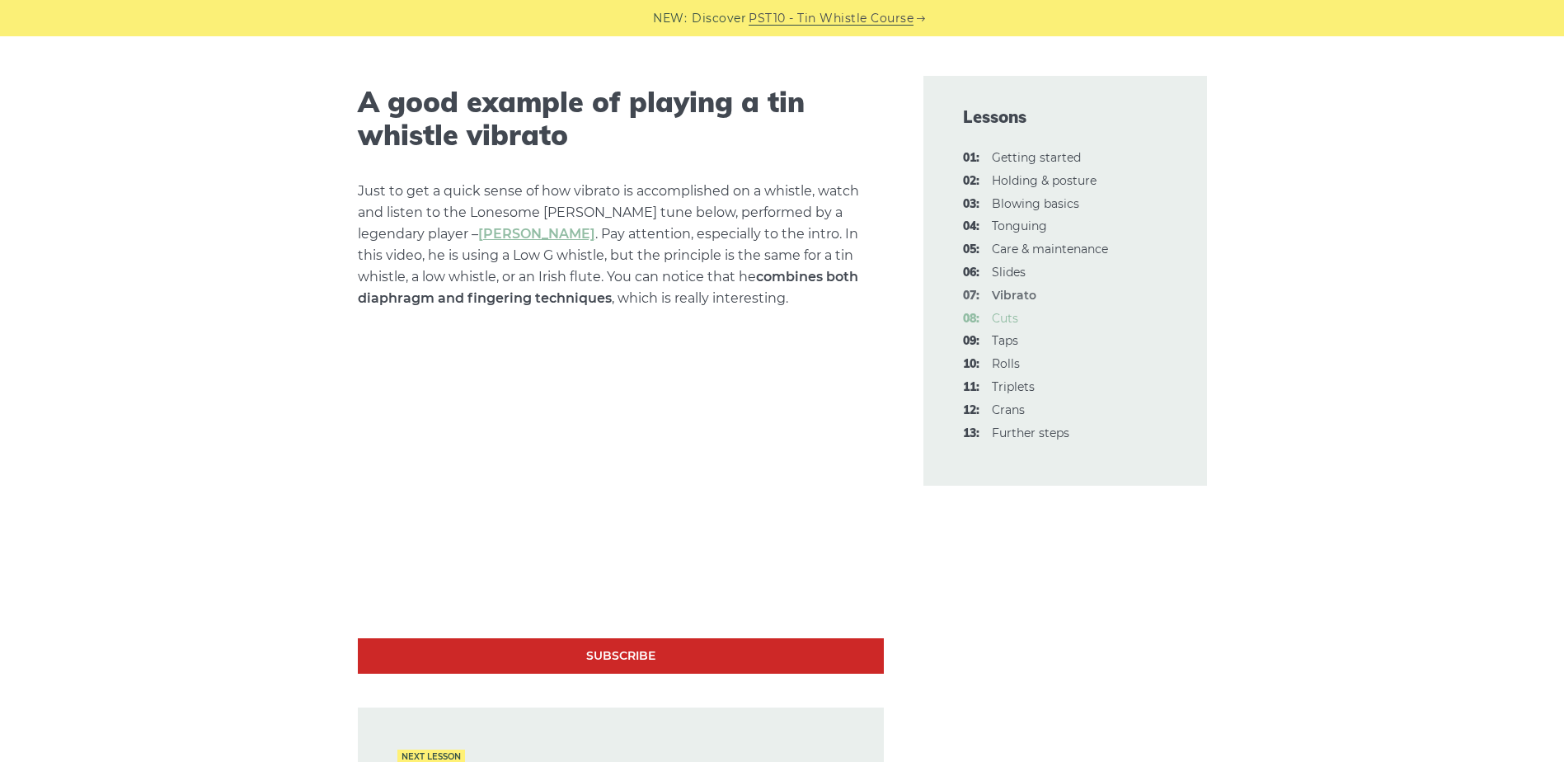
click at [1004, 317] on link "08: Cuts" at bounding box center [1005, 318] width 26 height 15
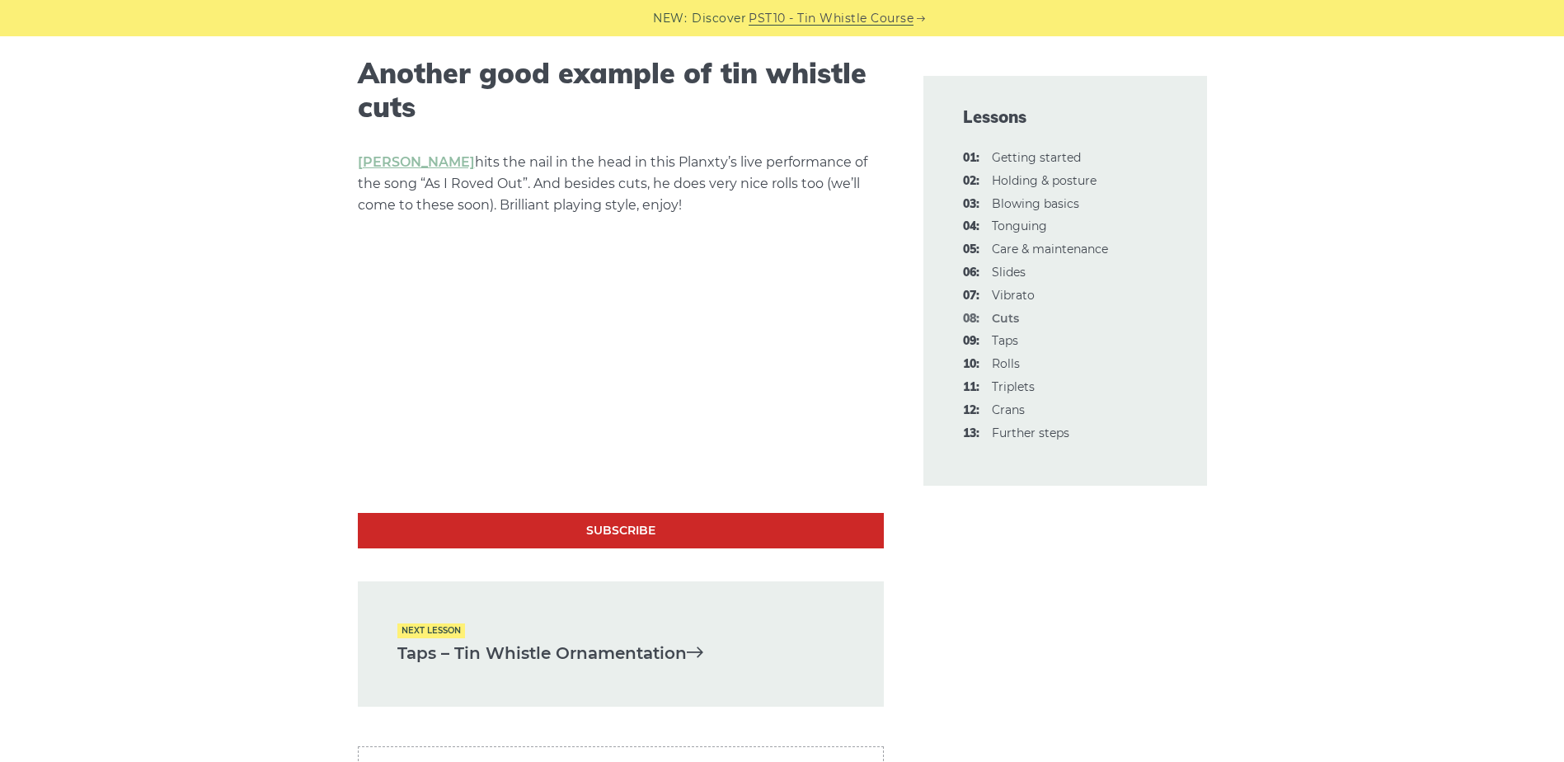
scroll to position [4783, 0]
